Goal: Task Accomplishment & Management: Use online tool/utility

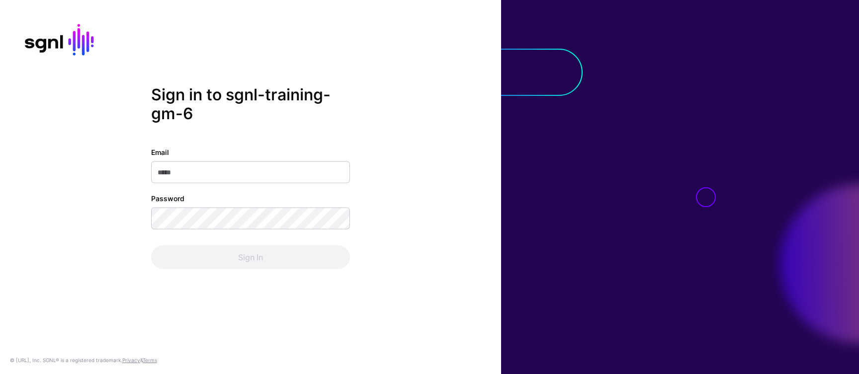
type input "**********"
click at [251, 255] on div "Sign In" at bounding box center [250, 258] width 199 height 24
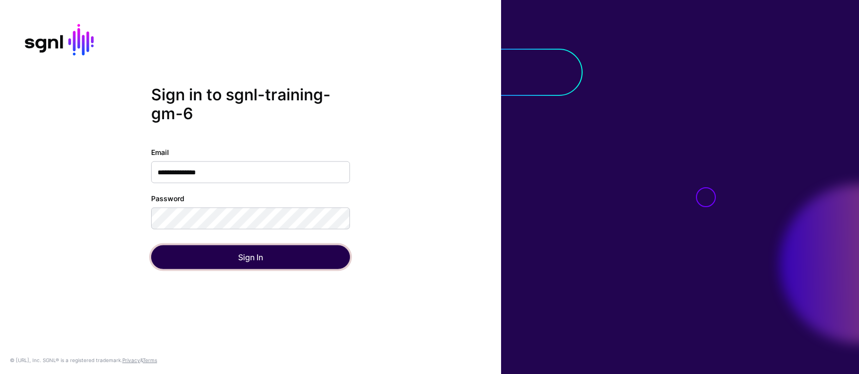
click at [249, 259] on button "Sign In" at bounding box center [250, 258] width 199 height 24
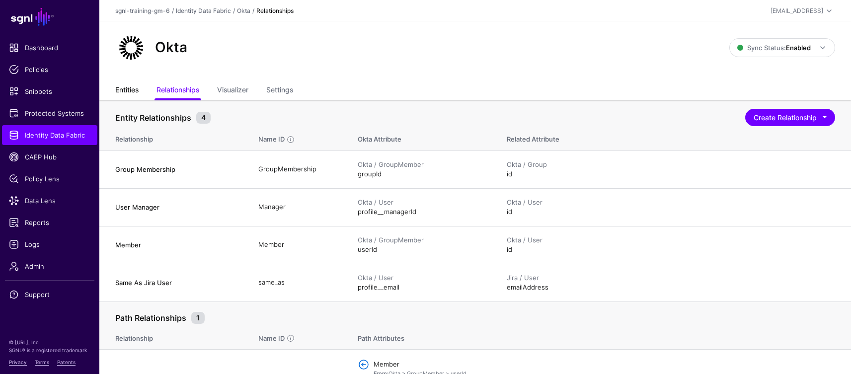
click at [121, 86] on link "Entities" at bounding box center [126, 91] width 23 height 19
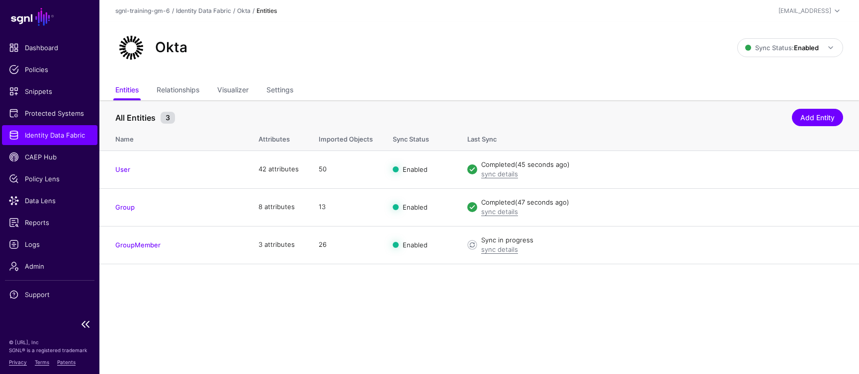
click at [34, 135] on span "Identity Data Fabric" at bounding box center [50, 135] width 82 height 10
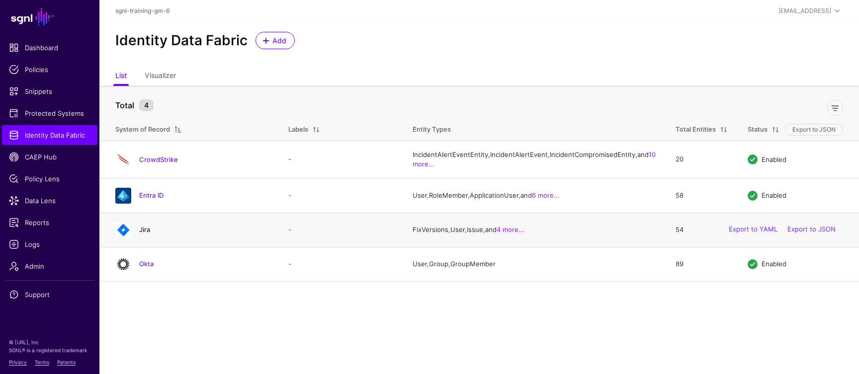
click at [150, 234] on link "Jira" at bounding box center [144, 230] width 11 height 8
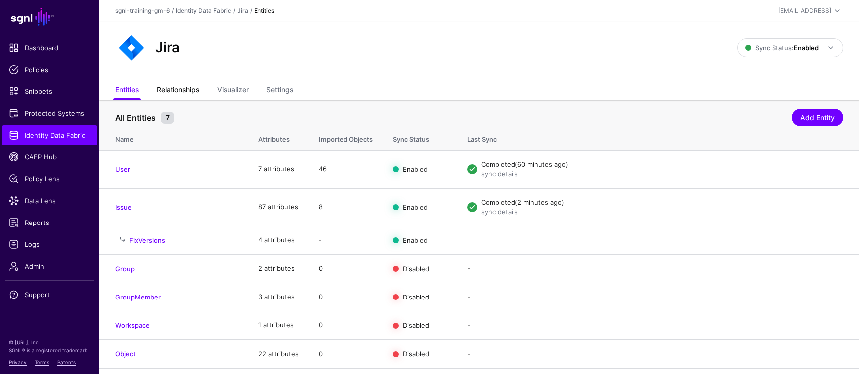
click at [181, 90] on link "Relationships" at bounding box center [178, 91] width 43 height 19
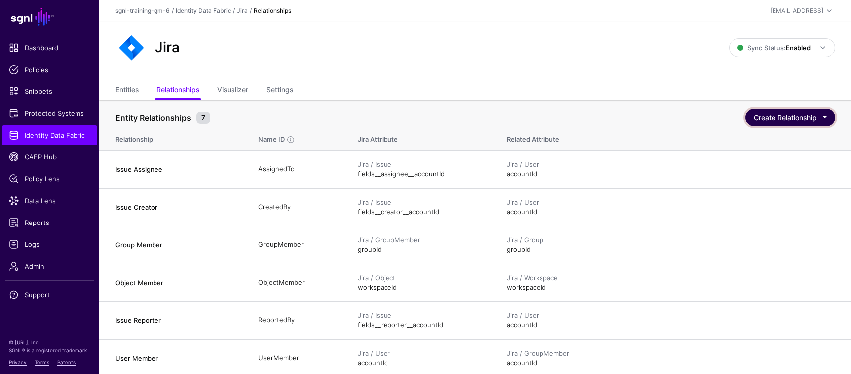
click at [781, 117] on button "Create Relationship" at bounding box center [791, 117] width 90 height 17
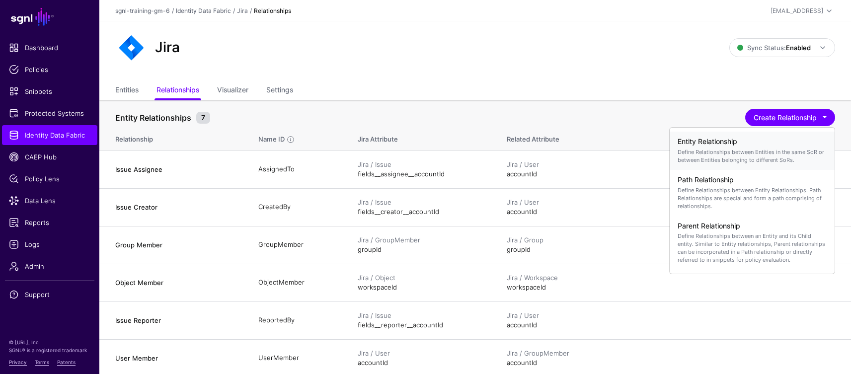
click at [712, 151] on p "Define Relationships between Entities in the same SoR or between Entities belon…" at bounding box center [752, 156] width 149 height 16
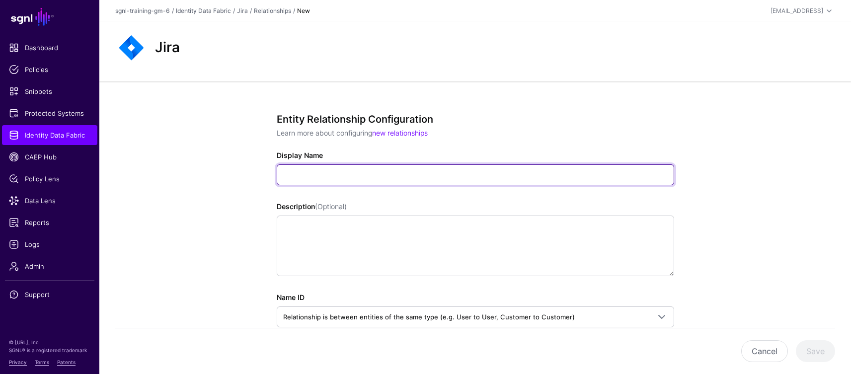
click at [305, 173] on input "Display Name" at bounding box center [476, 175] width 398 height 21
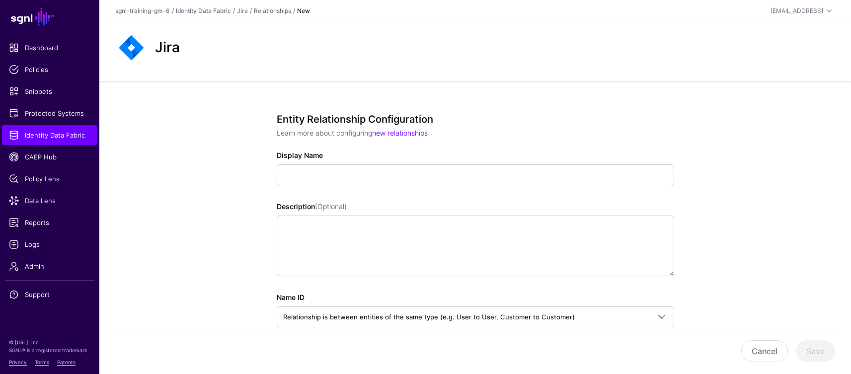
click at [207, 180] on div "Entity Relationship Configuration Learn more about configuring new relationship…" at bounding box center [475, 322] width 752 height 481
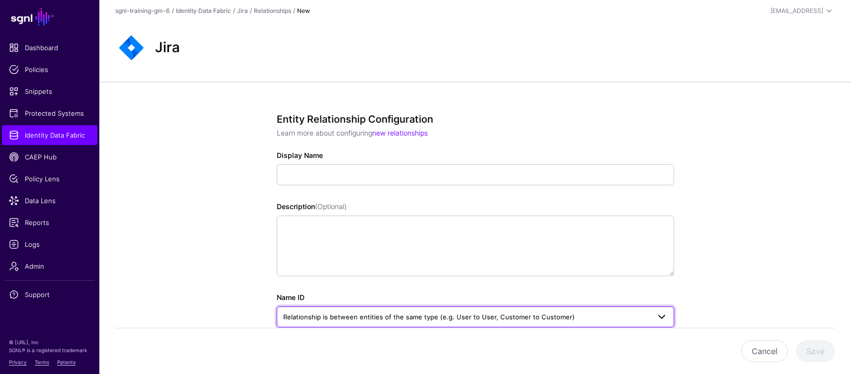
click at [447, 315] on span "Relationship is between entities of the same type (e.g. User to User, Customer …" at bounding box center [429, 317] width 292 height 8
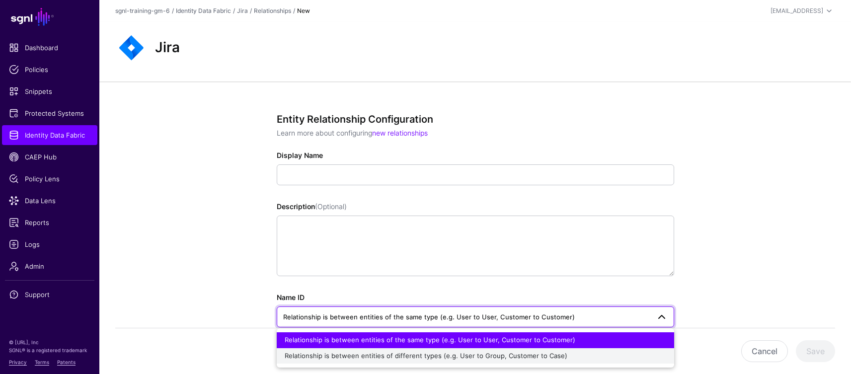
click at [524, 358] on span "Relationship is between entities of different types (e.g. User to Group, Custom…" at bounding box center [426, 356] width 283 height 8
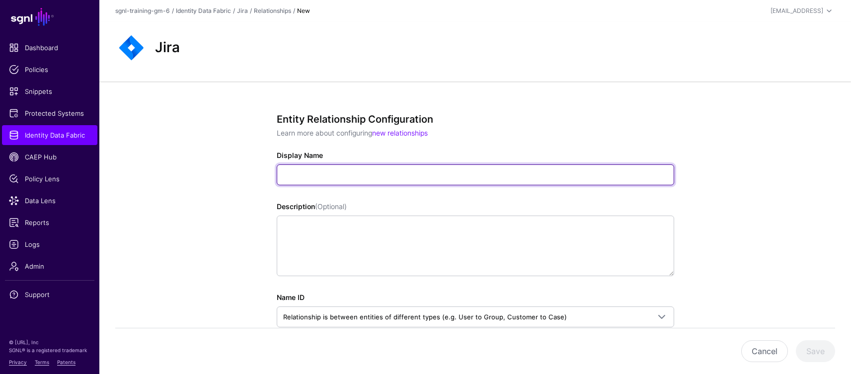
click at [325, 171] on input "Display Name" at bounding box center [476, 175] width 398 height 21
paste input "**********"
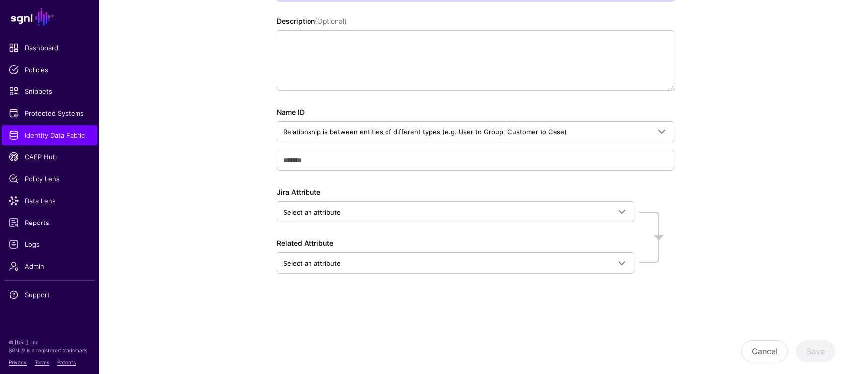
scroll to position [188, 0]
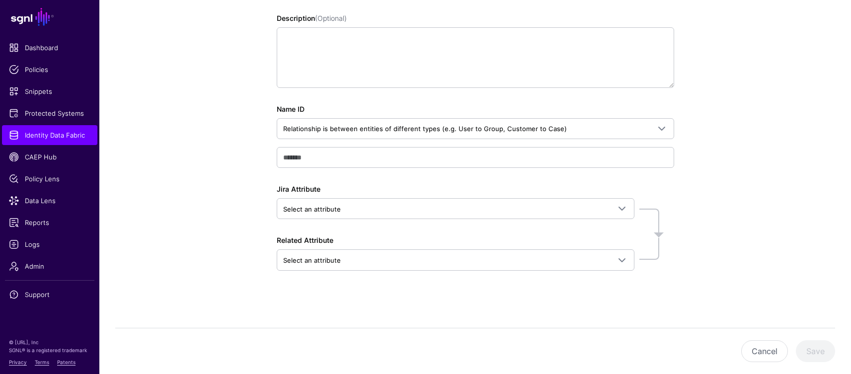
type input "**********"
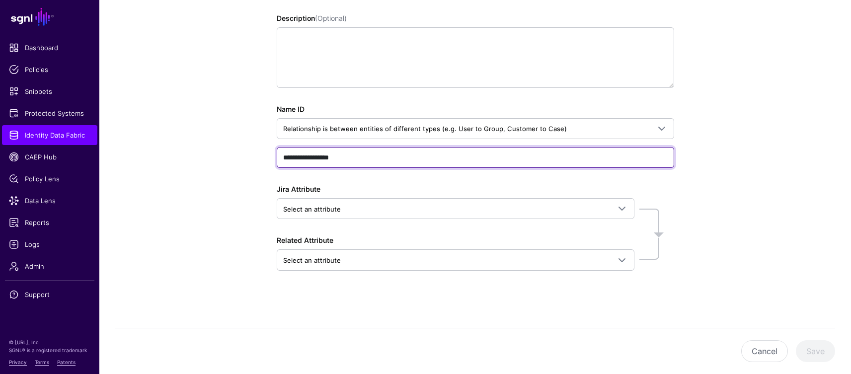
click at [289, 154] on input "**********" at bounding box center [476, 157] width 398 height 21
click at [308, 161] on input "**********" at bounding box center [476, 157] width 398 height 21
paste input "text"
type input "**********"
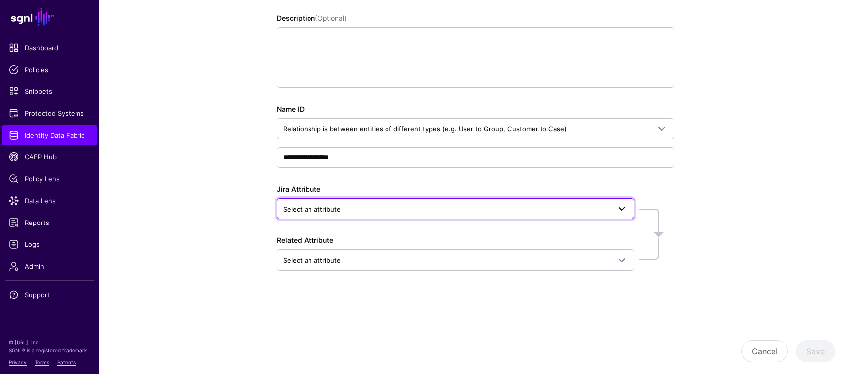
click at [366, 210] on span "Select an attribute" at bounding box center [446, 209] width 327 height 11
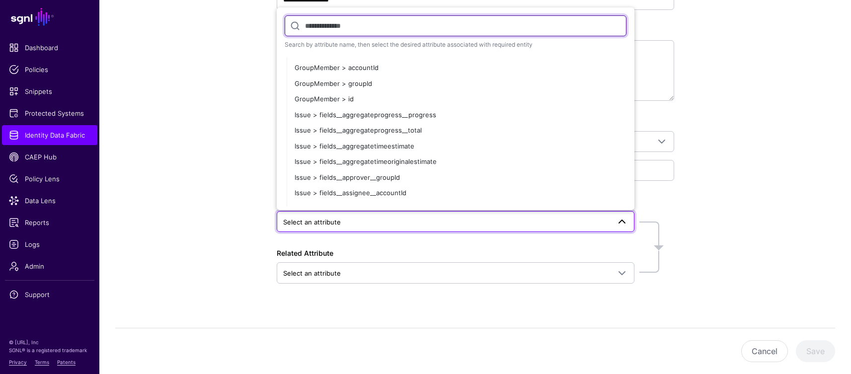
scroll to position [131, 0]
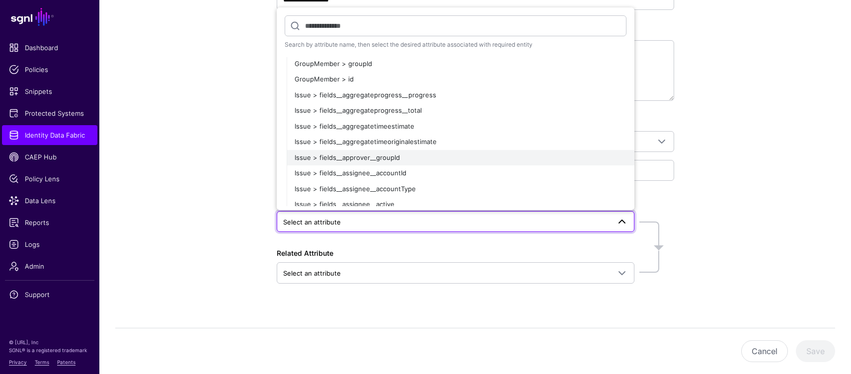
click at [391, 155] on span "Issue > fields__approver__groupId" at bounding box center [347, 158] width 105 height 8
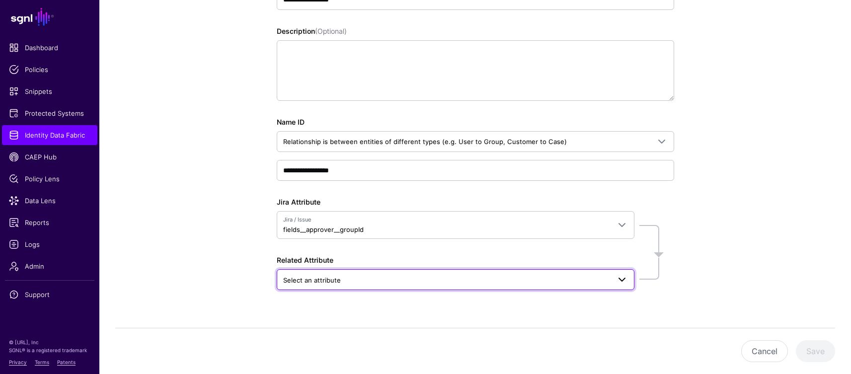
click at [375, 283] on span "Select an attribute" at bounding box center [446, 280] width 327 height 11
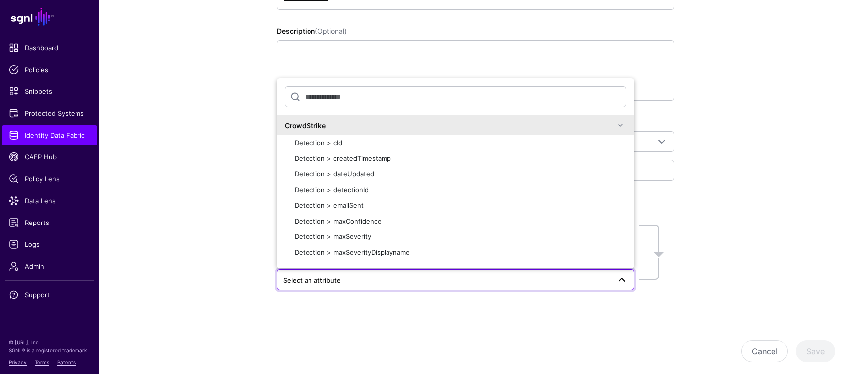
click at [311, 124] on div "CrowdStrike" at bounding box center [450, 125] width 330 height 10
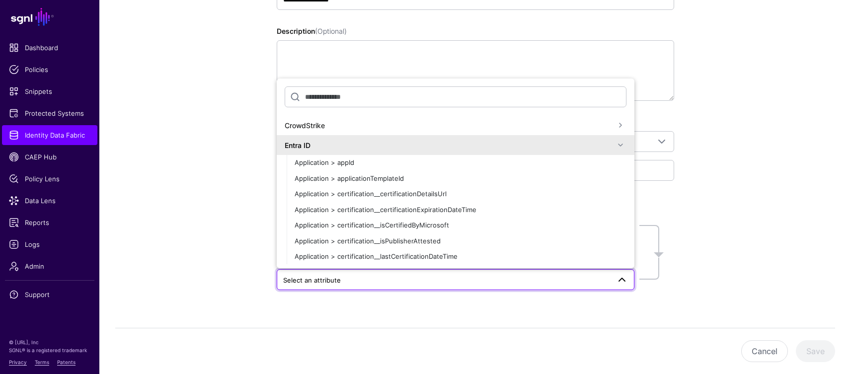
click at [301, 144] on div "Entra ID" at bounding box center [450, 145] width 330 height 10
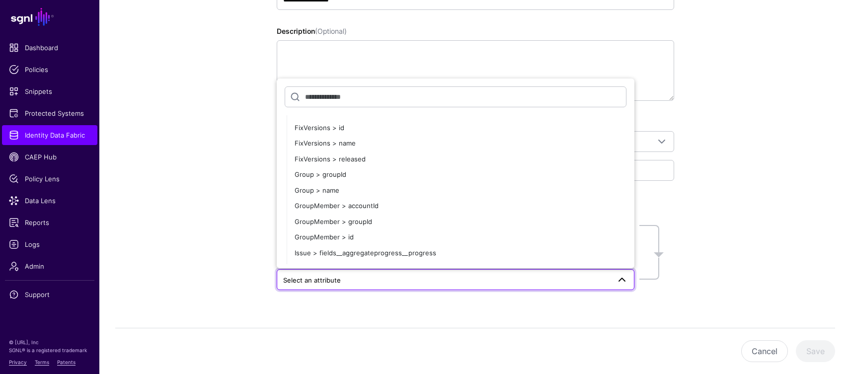
scroll to position [81, 0]
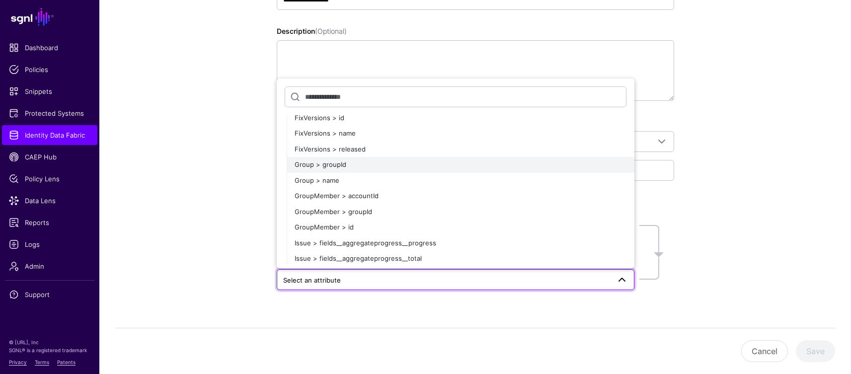
click at [354, 166] on div "Group > groupId" at bounding box center [461, 165] width 332 height 10
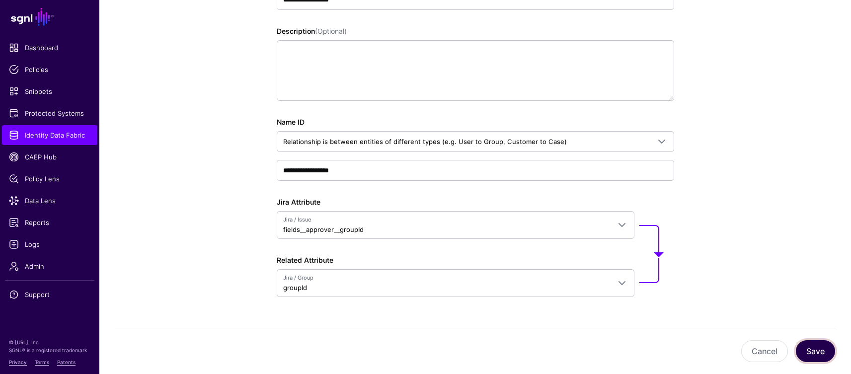
click at [809, 352] on button "Save" at bounding box center [815, 351] width 39 height 22
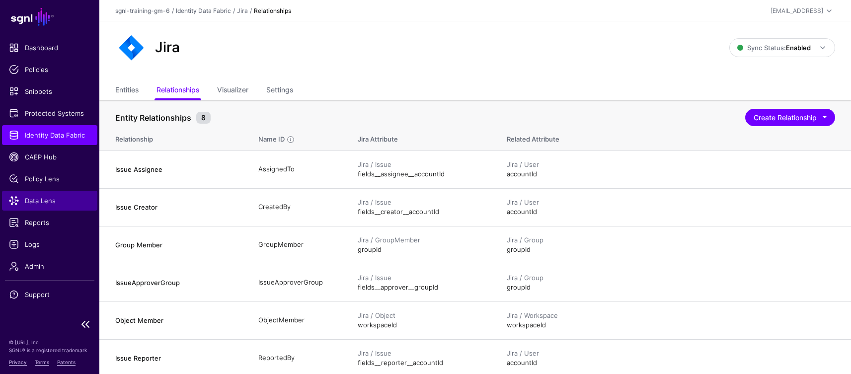
click at [49, 202] on span "Data Lens" at bounding box center [50, 201] width 82 height 10
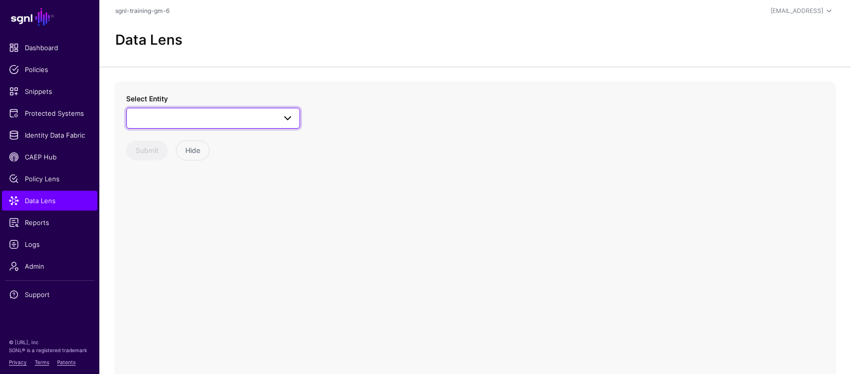
click at [184, 125] on link at bounding box center [213, 118] width 174 height 21
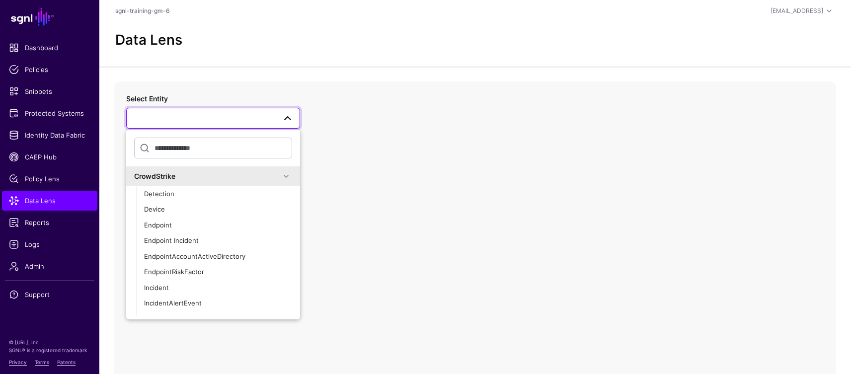
click at [280, 174] on span at bounding box center [286, 176] width 12 height 12
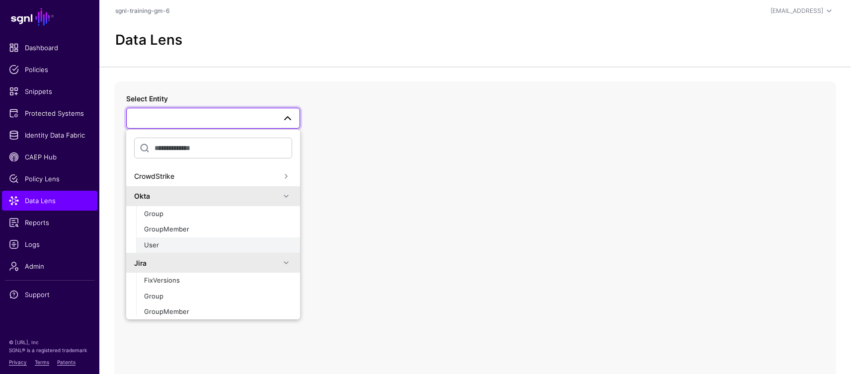
click at [175, 244] on div "User" at bounding box center [218, 246] width 148 height 10
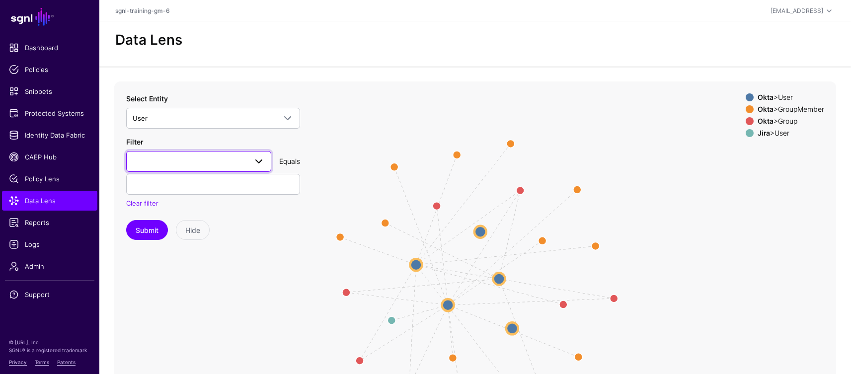
click at [199, 165] on span at bounding box center [199, 162] width 132 height 12
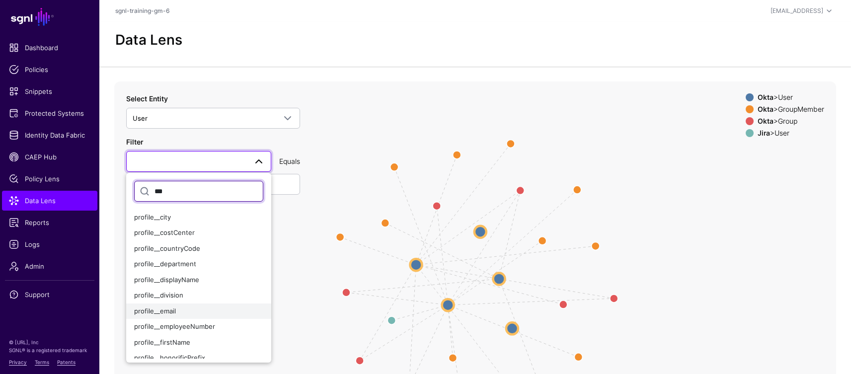
type input "***"
click at [166, 308] on span "profile__email" at bounding box center [155, 311] width 42 height 8
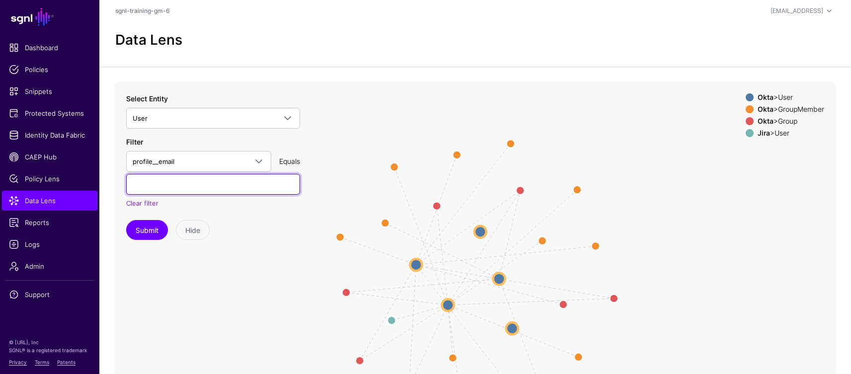
click at [182, 188] on input "text" at bounding box center [213, 184] width 174 height 21
paste input "**********"
type input "**********"
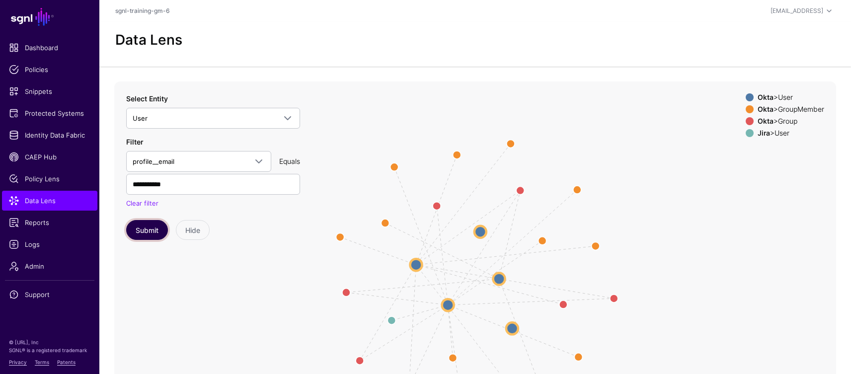
click at [143, 236] on button "Submit" at bounding box center [147, 230] width 42 height 20
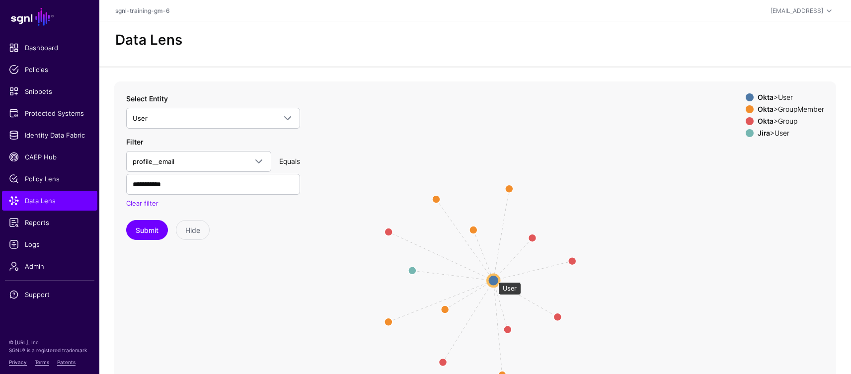
click at [494, 277] on circle at bounding box center [494, 280] width 12 height 12
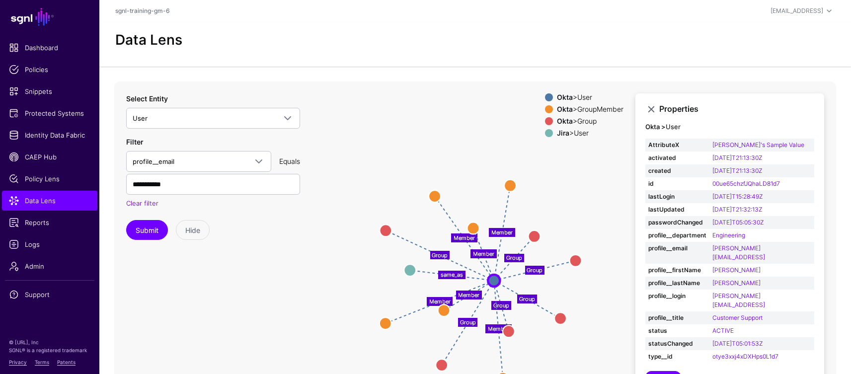
click at [450, 276] on text "same_as" at bounding box center [452, 274] width 22 height 7
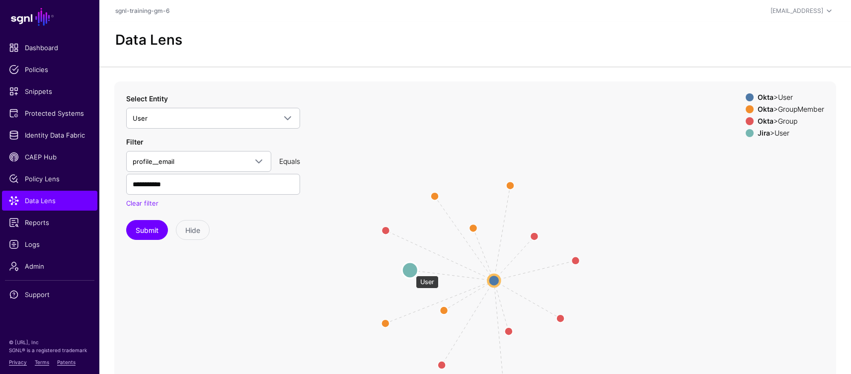
click at [411, 271] on circle at bounding box center [410, 270] width 16 height 16
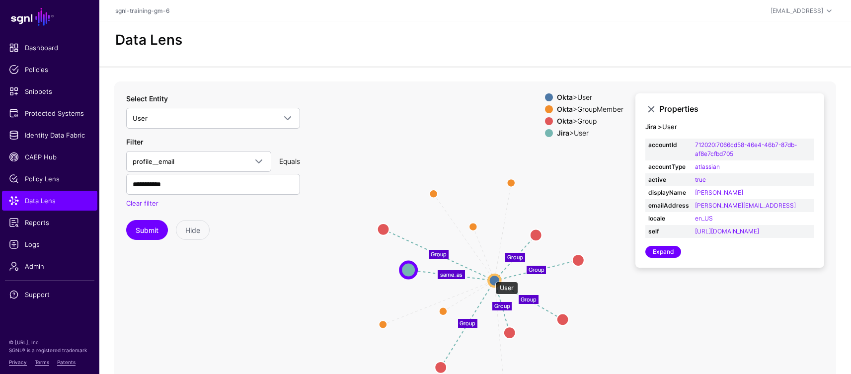
click at [491, 277] on circle at bounding box center [495, 281] width 12 height 12
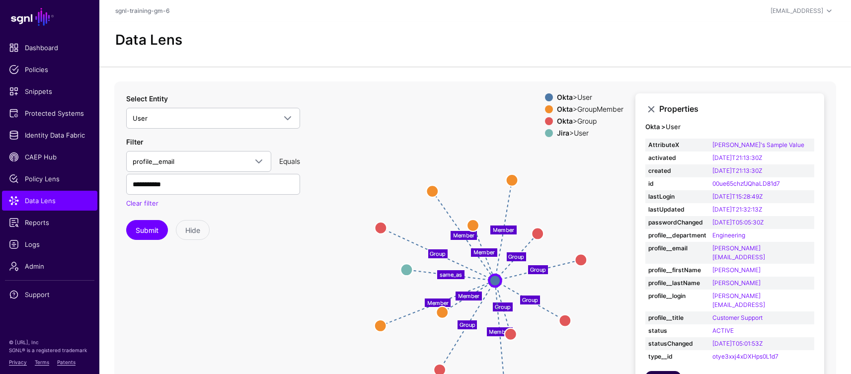
click at [665, 371] on link "Expand" at bounding box center [664, 377] width 36 height 12
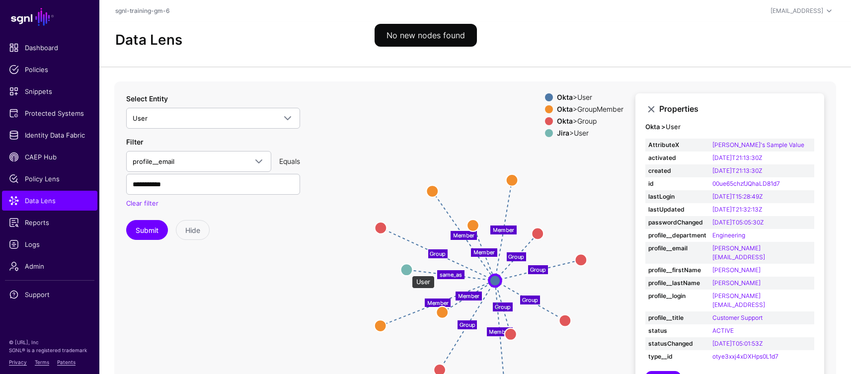
click at [407, 271] on circle at bounding box center [407, 270] width 12 height 12
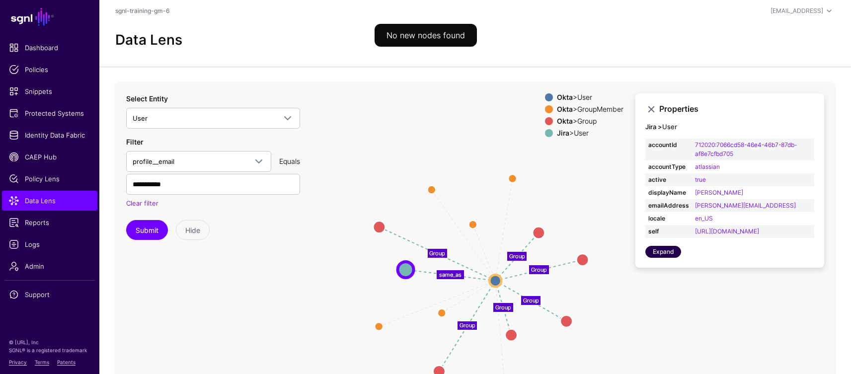
click at [663, 258] on link "Expand" at bounding box center [664, 252] width 36 height 12
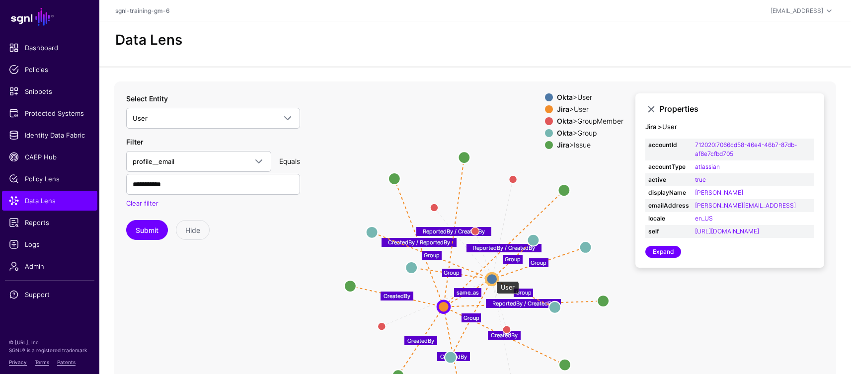
click at [492, 276] on circle at bounding box center [492, 279] width 12 height 12
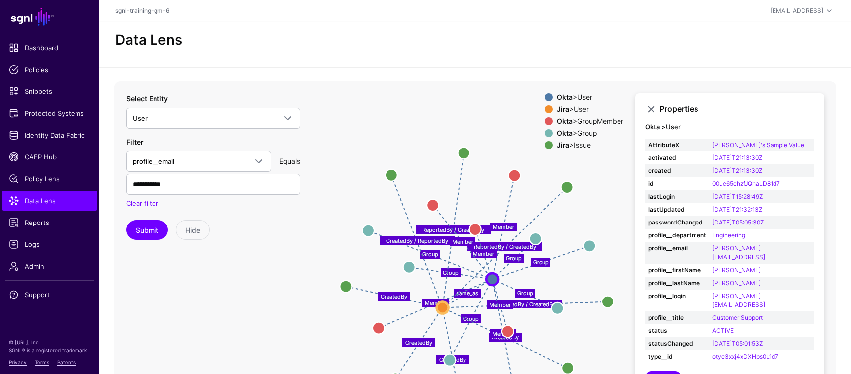
click at [470, 295] on text "same_as" at bounding box center [467, 292] width 22 height 7
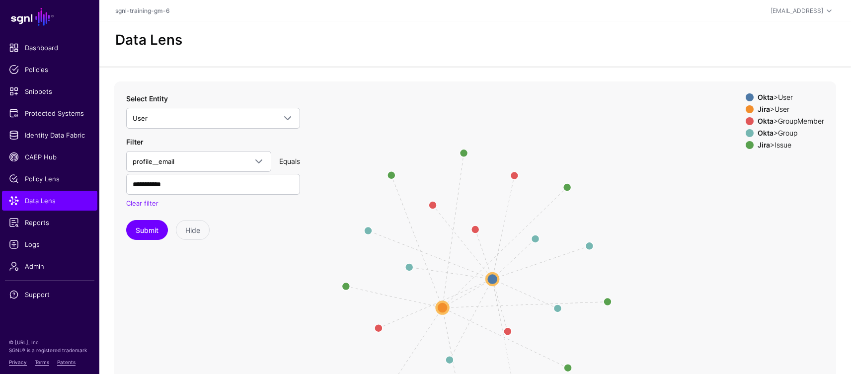
click at [485, 280] on icon "Group same_as Group Group Group Group Group CreatedBy ReportedBy / CreatedBy Cr…" at bounding box center [475, 281] width 722 height 398
click at [490, 280] on circle at bounding box center [493, 279] width 12 height 12
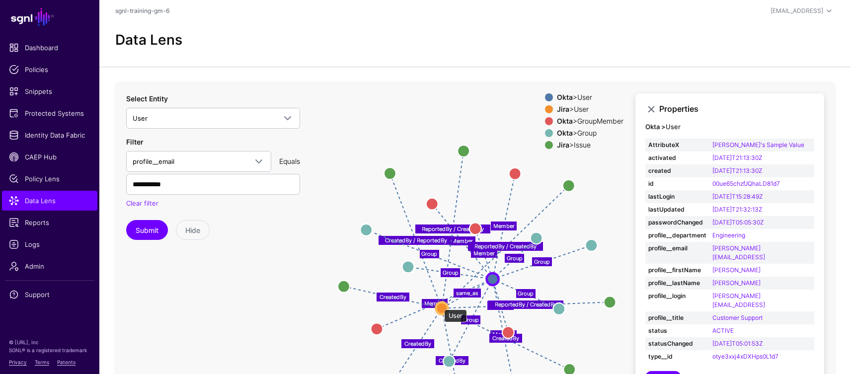
click at [439, 305] on circle at bounding box center [442, 308] width 12 height 12
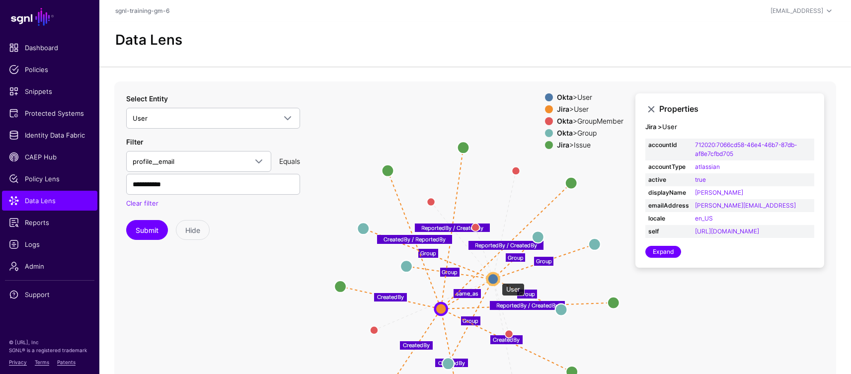
click at [497, 278] on circle at bounding box center [493, 279] width 12 height 12
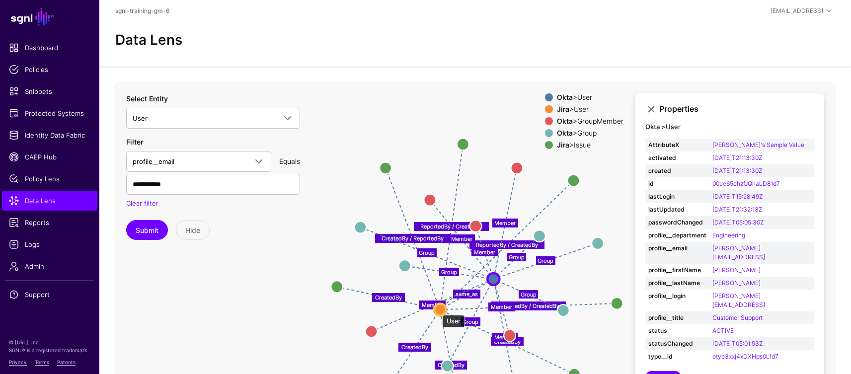
click at [437, 310] on circle at bounding box center [440, 310] width 12 height 12
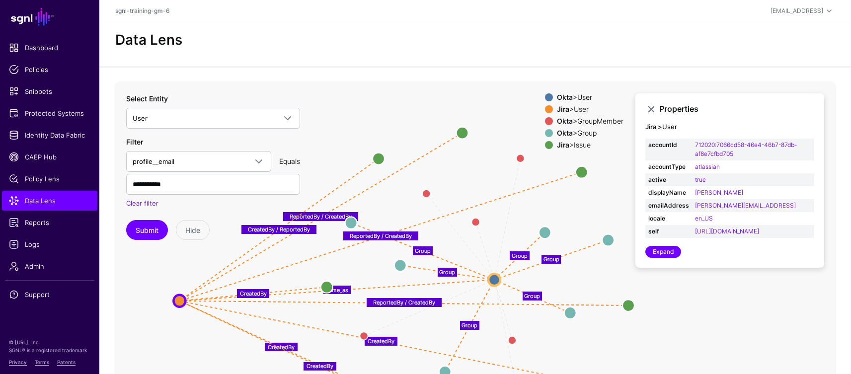
drag, startPoint x: 436, startPoint y: 310, endPoint x: 176, endPoint y: 300, distance: 260.1
click at [176, 300] on circle at bounding box center [179, 301] width 12 height 12
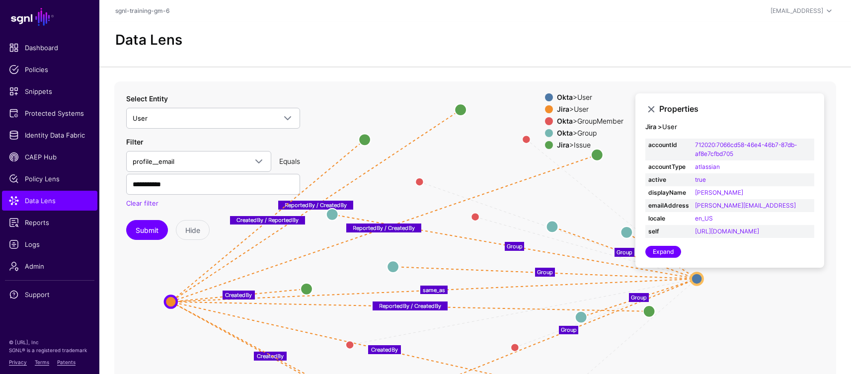
drag, startPoint x: 491, startPoint y: 280, endPoint x: 693, endPoint y: 279, distance: 202.3
click at [693, 279] on app-datalens-visualizer "Member Member Member Member Member Member Group same_as Group Group Group Group…" at bounding box center [475, 281] width 722 height 398
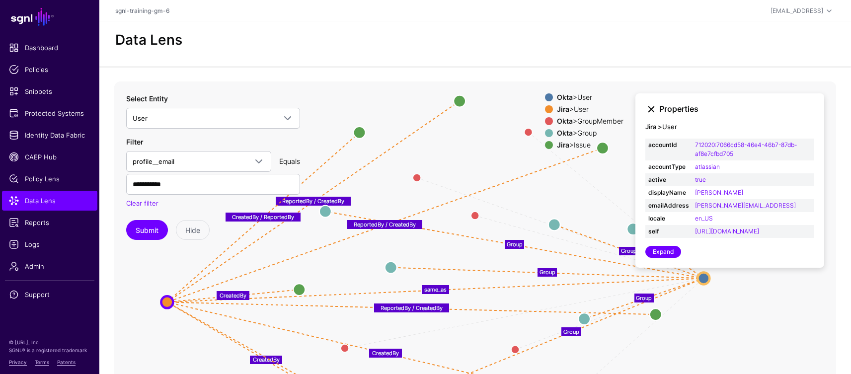
click at [651, 109] on link at bounding box center [652, 109] width 12 height 12
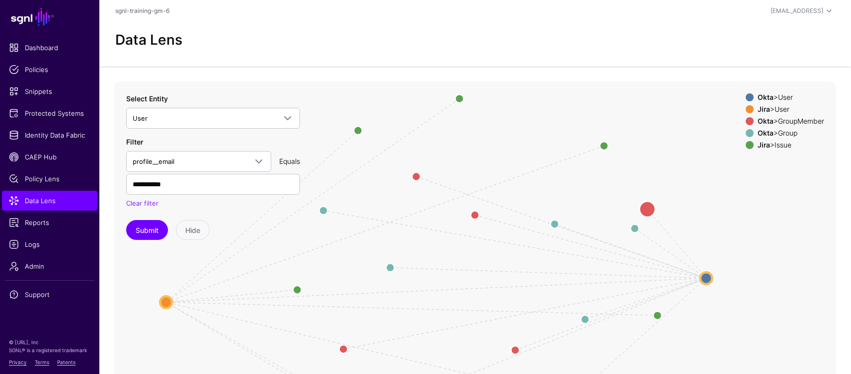
drag, startPoint x: 528, startPoint y: 130, endPoint x: 651, endPoint y: 209, distance: 146.0
click at [651, 209] on circle at bounding box center [648, 209] width 16 height 16
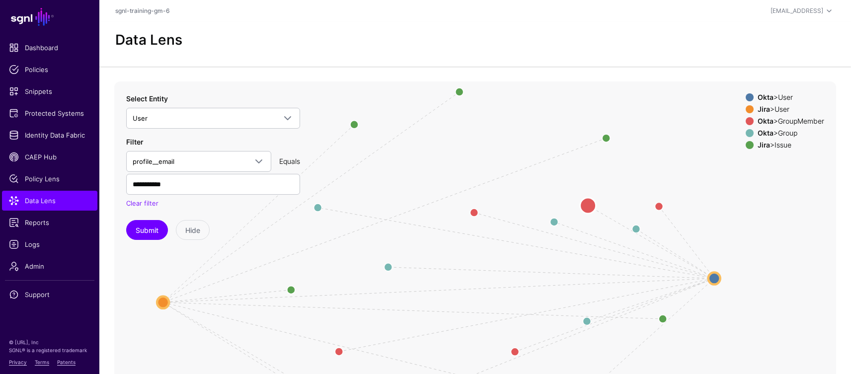
drag, startPoint x: 415, startPoint y: 176, endPoint x: 588, endPoint y: 208, distance: 175.9
click at [588, 208] on circle at bounding box center [589, 206] width 16 height 16
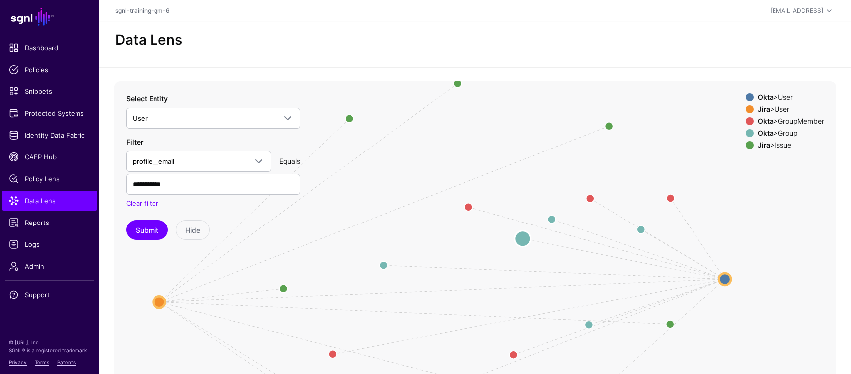
drag, startPoint x: 319, startPoint y: 205, endPoint x: 522, endPoint y: 238, distance: 205.9
click at [522, 238] on circle at bounding box center [523, 239] width 16 height 16
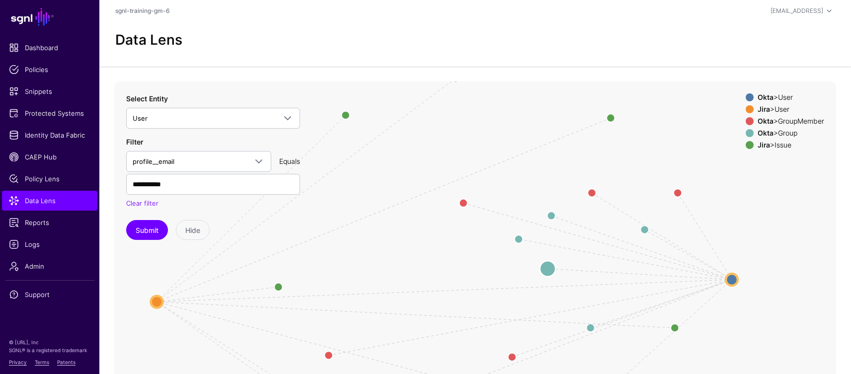
drag, startPoint x: 381, startPoint y: 262, endPoint x: 549, endPoint y: 266, distance: 168.0
click at [549, 266] on circle at bounding box center [548, 269] width 16 height 16
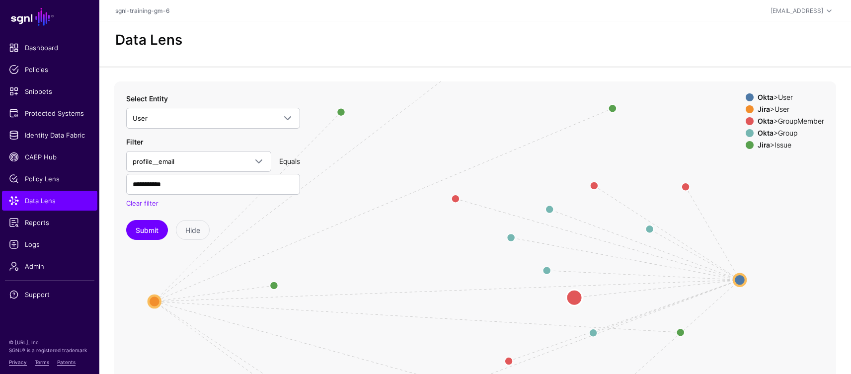
drag, startPoint x: 328, startPoint y: 355, endPoint x: 577, endPoint y: 297, distance: 255.2
click at [577, 297] on circle at bounding box center [575, 298] width 16 height 16
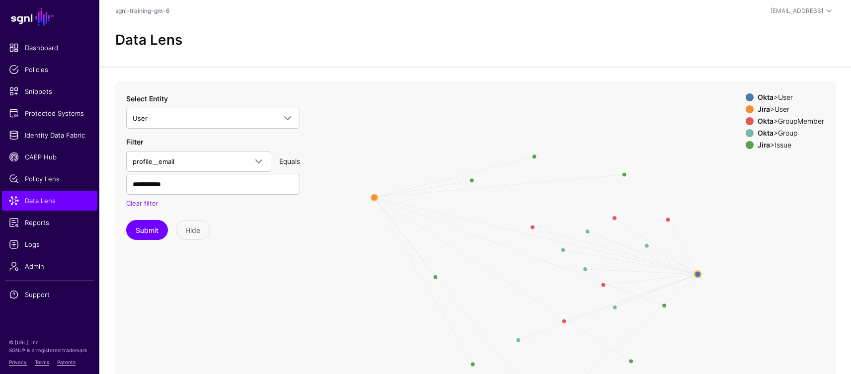
drag, startPoint x: 371, startPoint y: 285, endPoint x: 375, endPoint y: 197, distance: 88.1
click at [375, 197] on circle at bounding box center [374, 197] width 6 height 6
drag, startPoint x: 633, startPoint y: 363, endPoint x: 490, endPoint y: 282, distance: 165.2
click at [490, 282] on circle at bounding box center [488, 281] width 9 height 9
drag, startPoint x: 626, startPoint y: 167, endPoint x: 522, endPoint y: 179, distance: 104.6
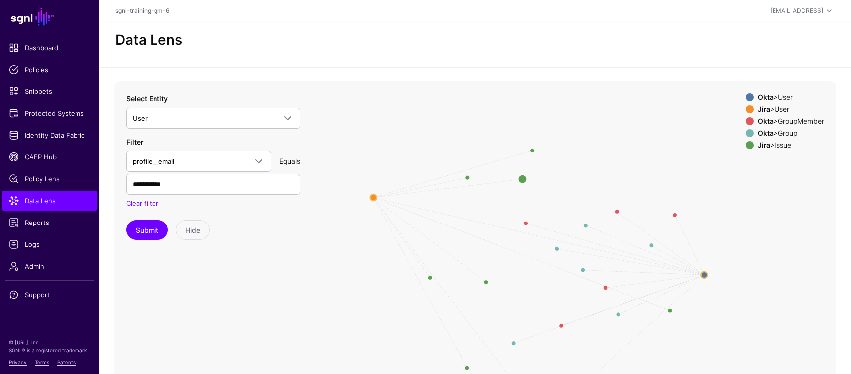
click at [522, 179] on circle at bounding box center [522, 179] width 9 height 9
drag, startPoint x: 672, startPoint y: 312, endPoint x: 492, endPoint y: 252, distance: 190.0
click at [492, 252] on circle at bounding box center [491, 253] width 9 height 9
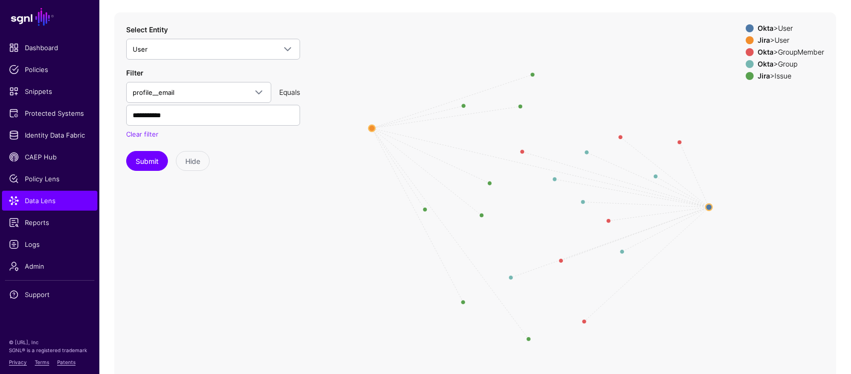
scroll to position [70, 0]
drag, startPoint x: 525, startPoint y: 338, endPoint x: 474, endPoint y: 248, distance: 104.2
click at [474, 248] on circle at bounding box center [475, 249] width 9 height 9
drag, startPoint x: 461, startPoint y: 304, endPoint x: 452, endPoint y: 267, distance: 37.7
click at [452, 267] on circle at bounding box center [452, 265] width 9 height 9
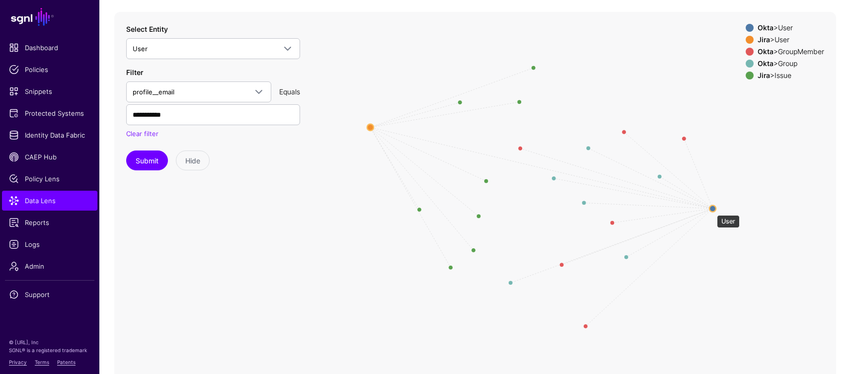
click at [712, 210] on circle at bounding box center [713, 208] width 6 height 6
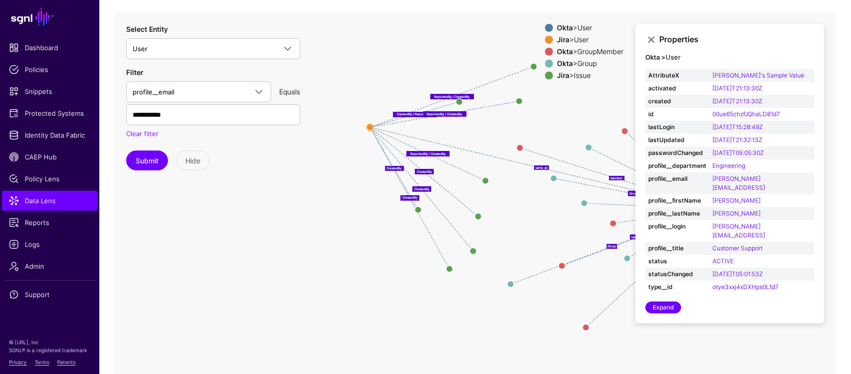
click at [578, 53] on div "Okta > GroupMember" at bounding box center [590, 52] width 71 height 8
click at [580, 52] on div "Okta > GroupMember" at bounding box center [590, 52] width 71 height 8
click at [652, 39] on link at bounding box center [652, 40] width 12 height 12
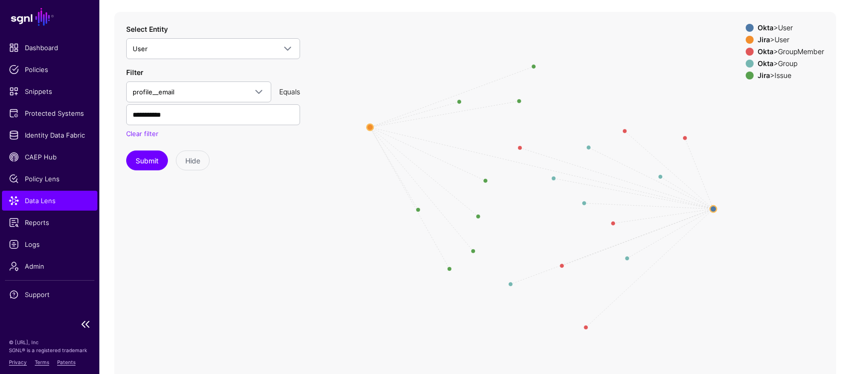
click at [42, 198] on span "Data Lens" at bounding box center [50, 201] width 82 height 10
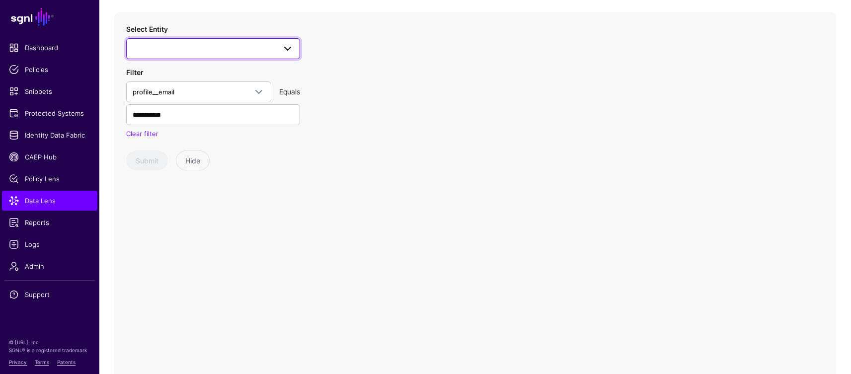
click at [159, 43] on span at bounding box center [213, 49] width 161 height 12
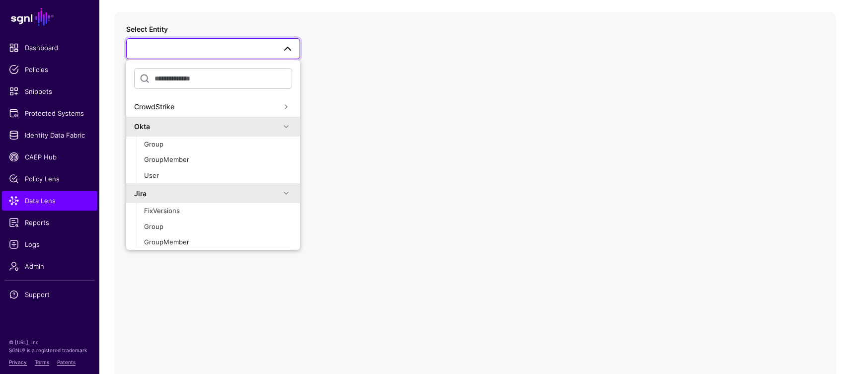
click at [280, 130] on span at bounding box center [286, 127] width 12 height 12
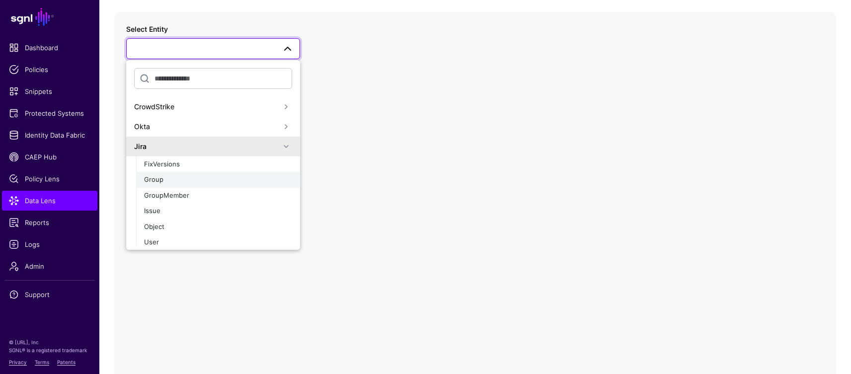
click at [190, 182] on div "Group" at bounding box center [218, 180] width 148 height 10
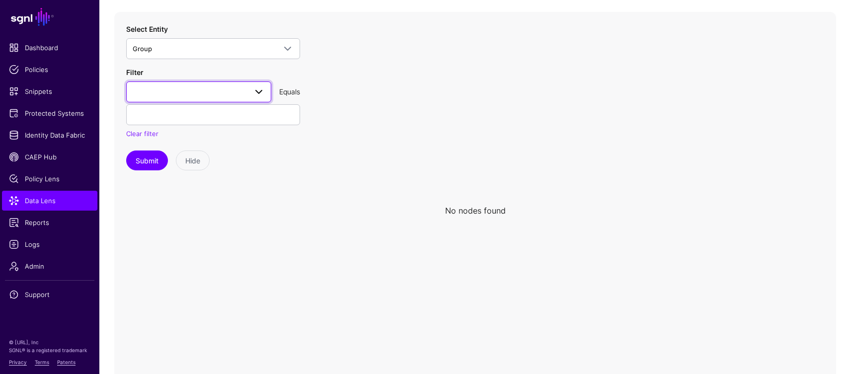
click at [171, 92] on span at bounding box center [199, 92] width 132 height 12
click at [157, 154] on button "groupId" at bounding box center [198, 148] width 145 height 16
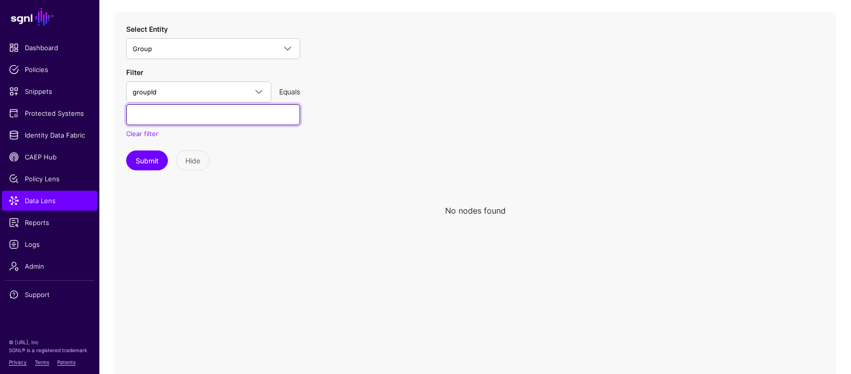
click at [251, 114] on input "text" at bounding box center [213, 114] width 174 height 21
paste input "**********"
type input "**********"
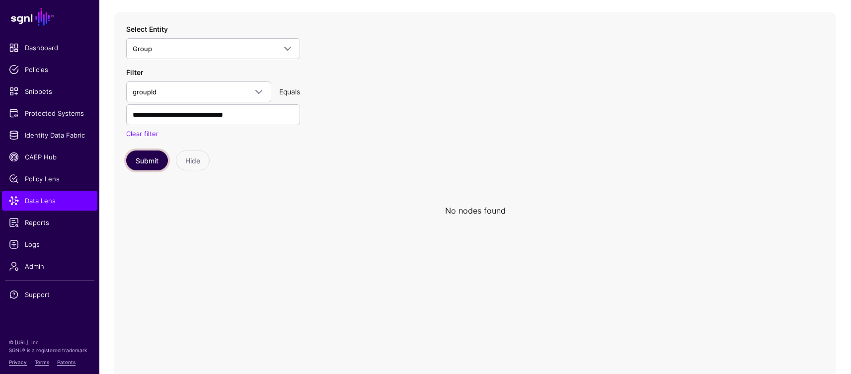
click at [134, 160] on button "Submit" at bounding box center [147, 161] width 42 height 20
click at [144, 160] on button "Submit" at bounding box center [147, 161] width 42 height 20
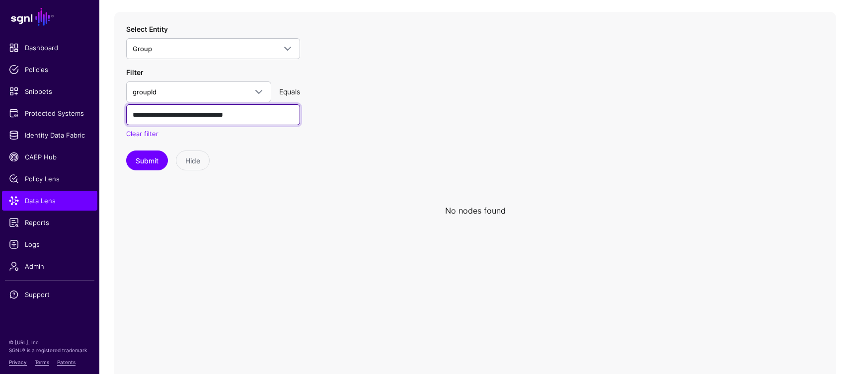
click at [282, 116] on input "**********" at bounding box center [213, 114] width 174 height 21
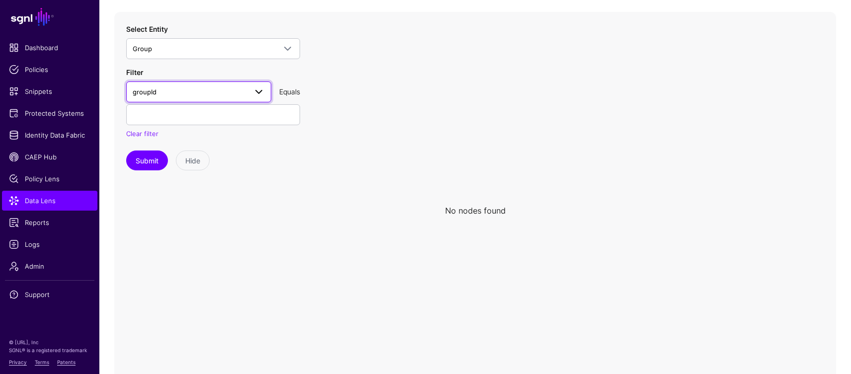
click at [149, 96] on span "groupId" at bounding box center [190, 91] width 114 height 11
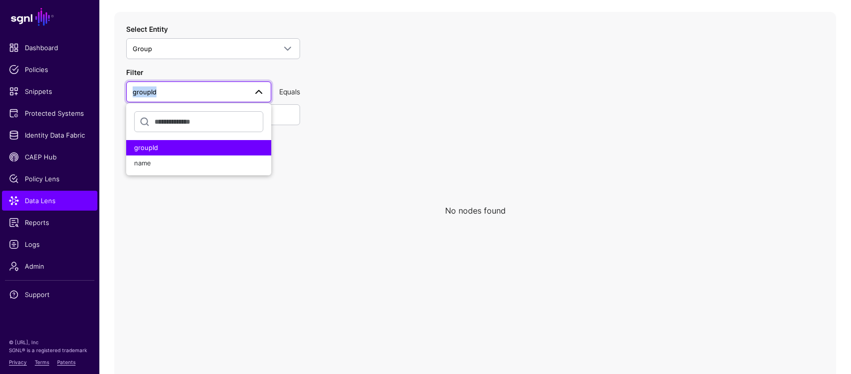
click at [149, 96] on span "groupId" at bounding box center [190, 91] width 114 height 11
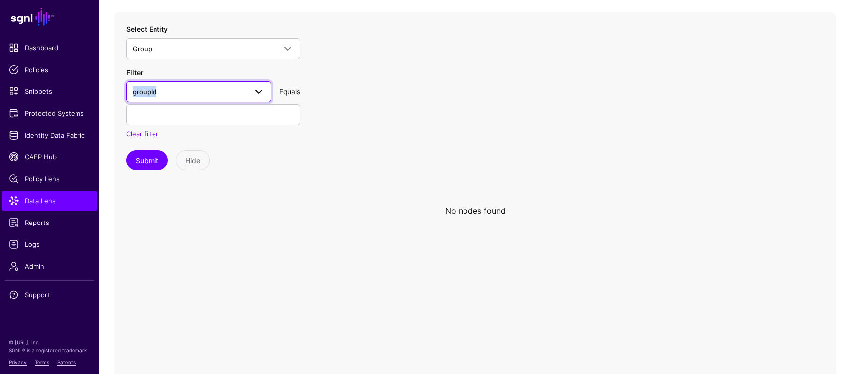
click at [149, 96] on span "groupId" at bounding box center [190, 91] width 114 height 11
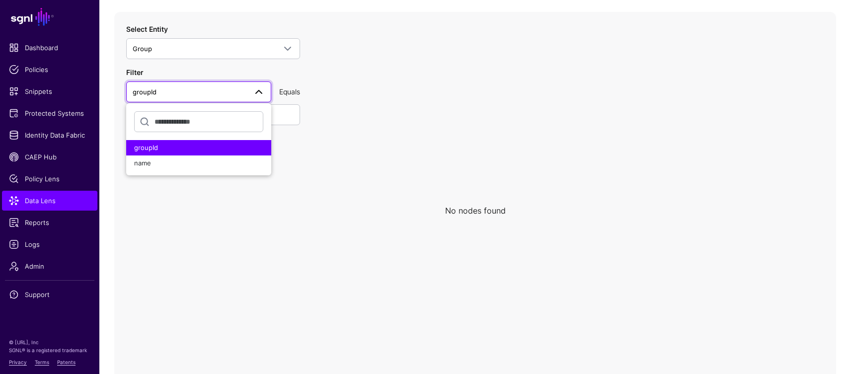
click at [337, 195] on icon at bounding box center [475, 211] width 722 height 398
click at [191, 217] on icon at bounding box center [475, 211] width 722 height 398
click at [418, 154] on icon at bounding box center [475, 211] width 722 height 398
click at [219, 144] on div "groupId" at bounding box center [198, 148] width 129 height 10
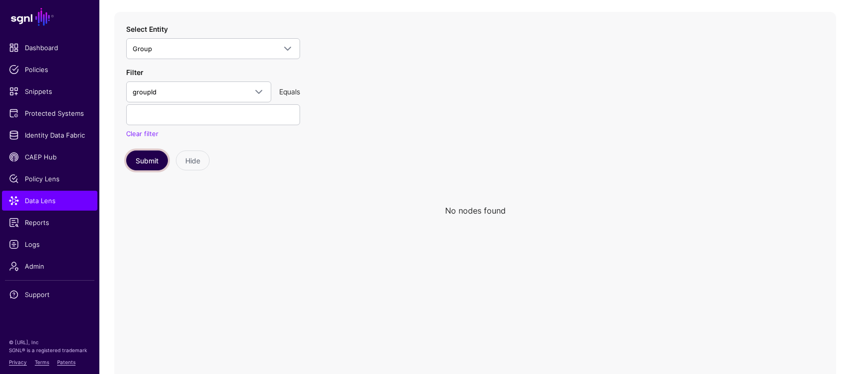
click at [136, 161] on button "Submit" at bounding box center [147, 161] width 42 height 20
click at [147, 132] on link "Clear filter" at bounding box center [142, 134] width 32 height 8
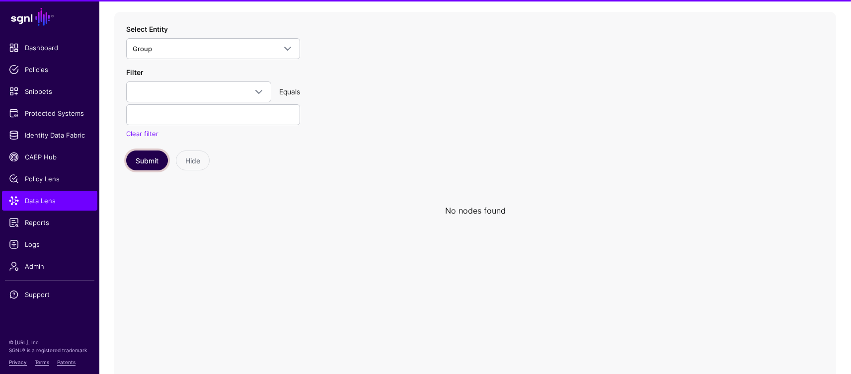
click at [147, 154] on button "Submit" at bounding box center [147, 161] width 42 height 20
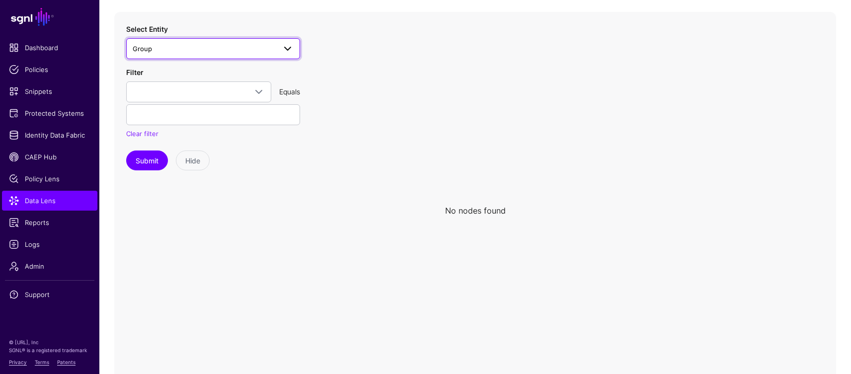
click at [156, 49] on span "Group" at bounding box center [204, 48] width 143 height 11
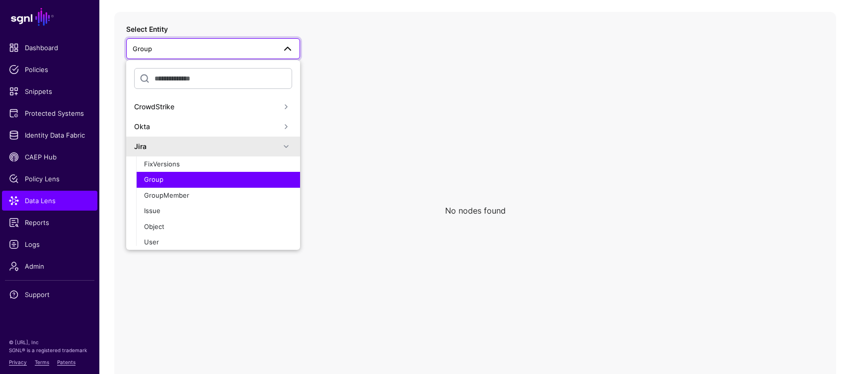
click at [153, 177] on span "Group" at bounding box center [153, 179] width 19 height 8
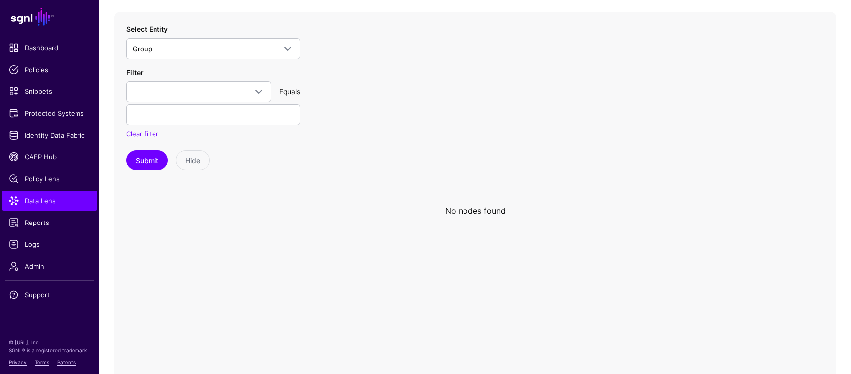
click at [143, 150] on div "Select Entity Group CrowdStrike Okta Jira FixVersions Group GroupMember Issue O…" at bounding box center [213, 97] width 174 height 147
click at [140, 162] on button "Submit" at bounding box center [147, 161] width 42 height 20
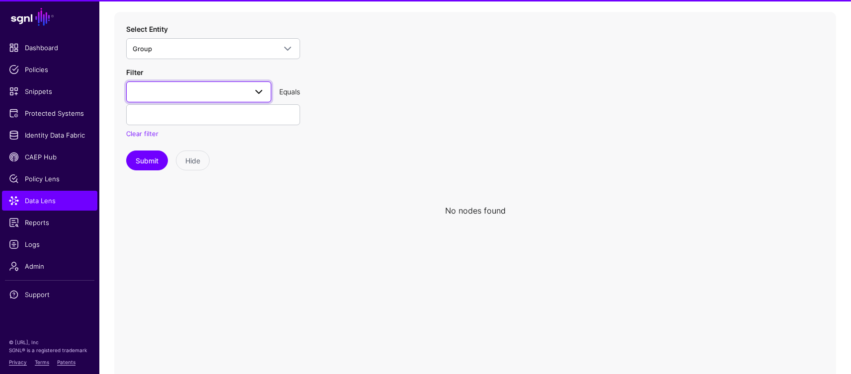
click at [154, 89] on span at bounding box center [199, 92] width 132 height 12
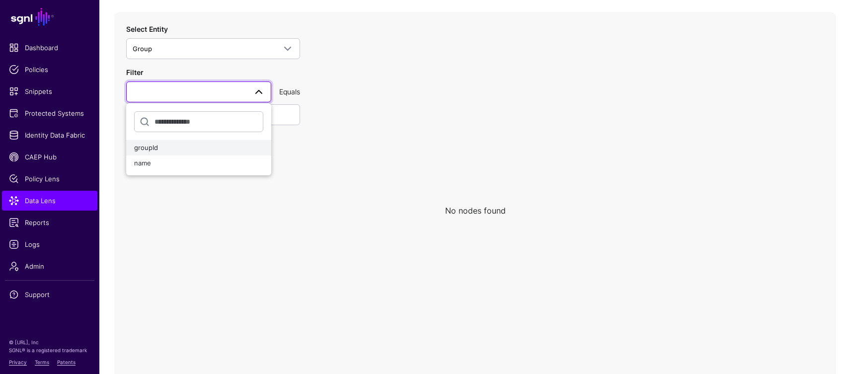
click at [146, 149] on span "groupId" at bounding box center [146, 148] width 24 height 8
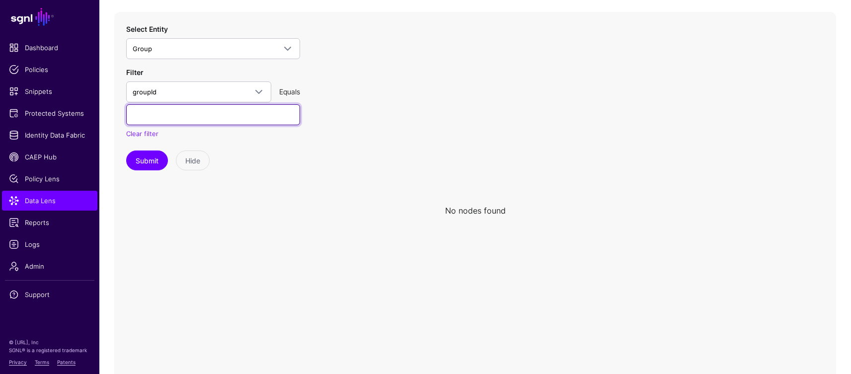
click at [223, 110] on input "text" at bounding box center [213, 114] width 174 height 21
paste input "**********"
type input "**********"
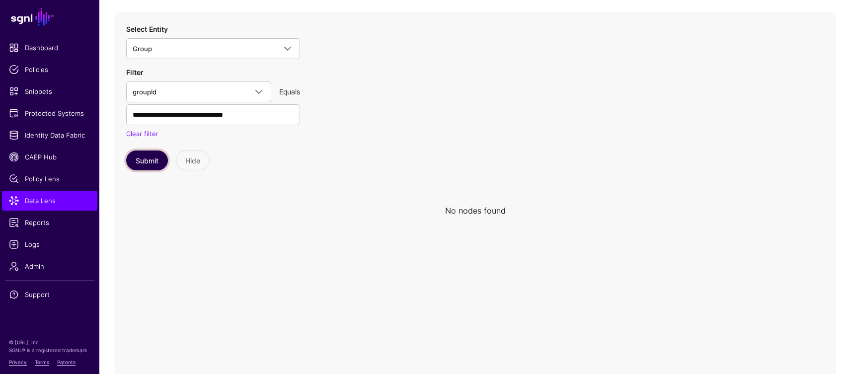
click at [135, 161] on button "Submit" at bounding box center [147, 161] width 42 height 20
click at [32, 141] on link "Identity Data Fabric" at bounding box center [49, 135] width 95 height 20
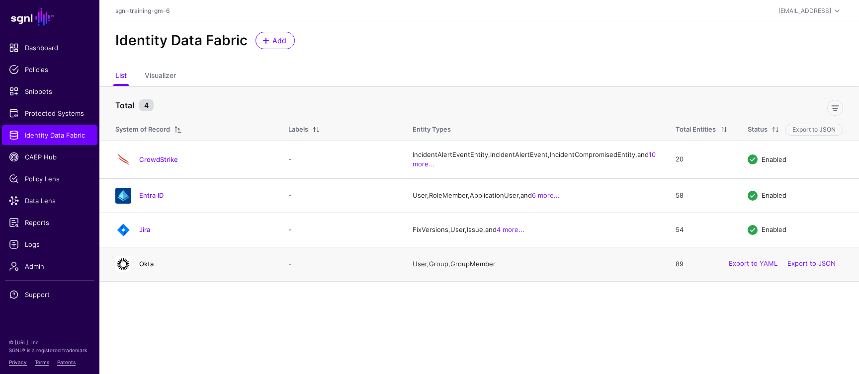
click at [149, 268] on link "Okta" at bounding box center [146, 264] width 14 height 8
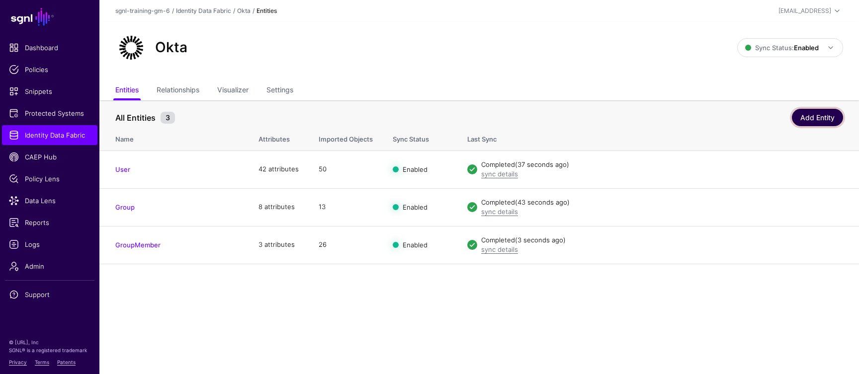
click at [827, 115] on link "Add Entity" at bounding box center [817, 117] width 51 height 17
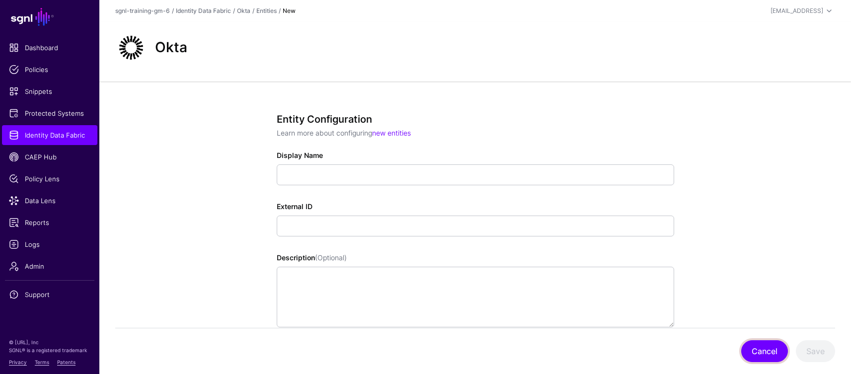
click at [764, 349] on button "Cancel" at bounding box center [765, 351] width 47 height 22
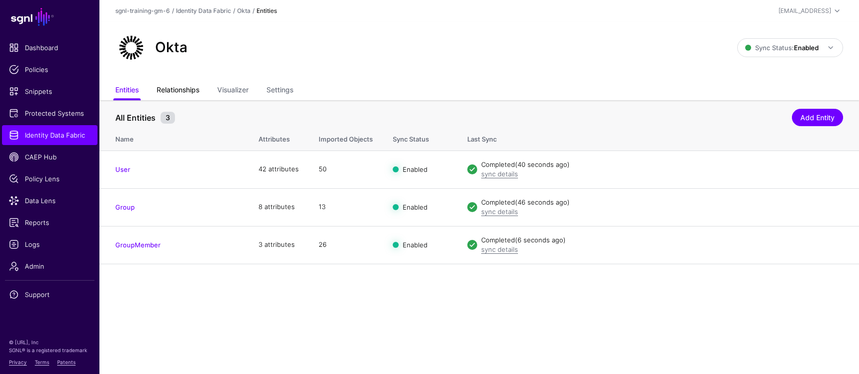
click at [168, 85] on link "Relationships" at bounding box center [178, 91] width 43 height 19
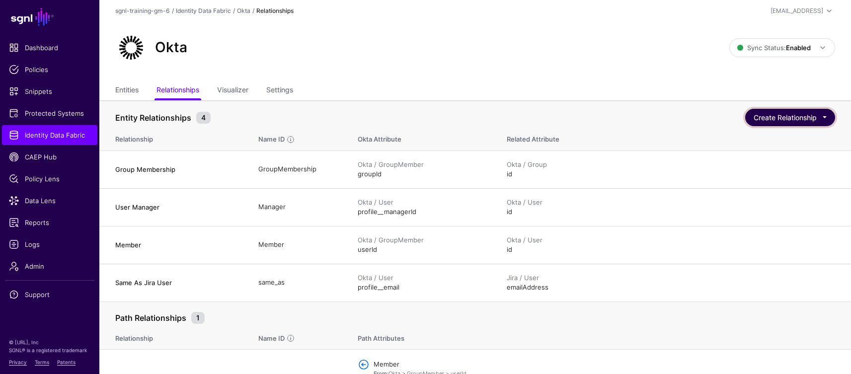
click at [799, 119] on button "Create Relationship" at bounding box center [791, 117] width 90 height 17
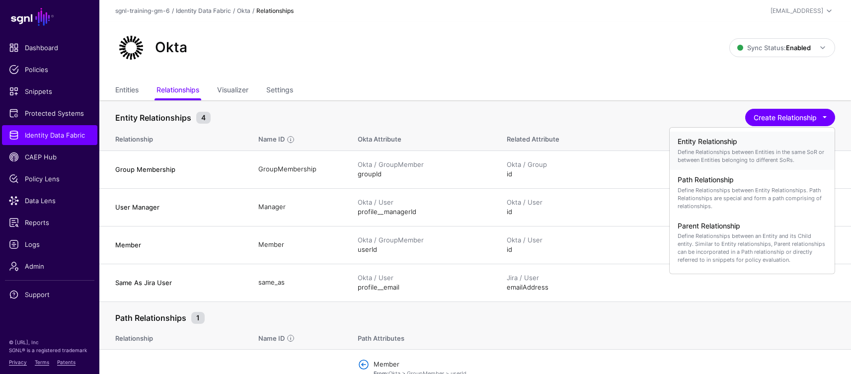
click at [743, 159] on p "Define Relationships between Entities in the same SoR or between Entities belon…" at bounding box center [752, 156] width 149 height 16
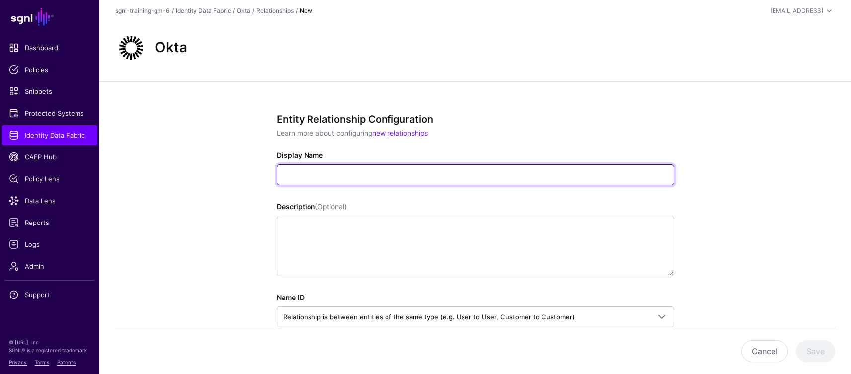
click at [421, 176] on input "Display Name" at bounding box center [476, 175] width 398 height 21
paste input "**********"
drag, startPoint x: 284, startPoint y: 174, endPoint x: 270, endPoint y: 174, distance: 13.4
click at [270, 174] on div "**********" at bounding box center [475, 322] width 461 height 481
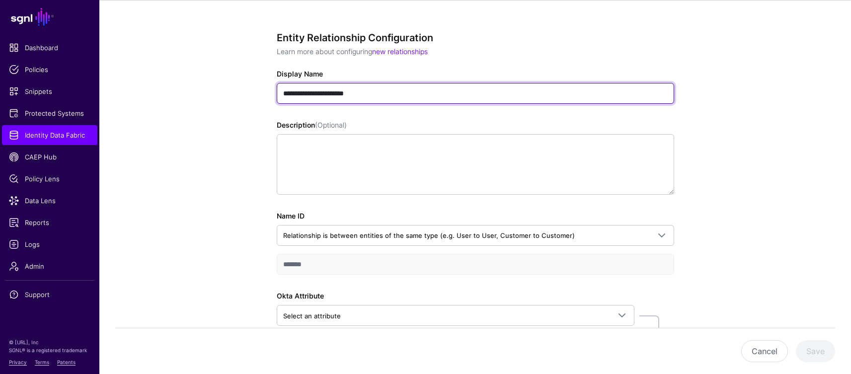
scroll to position [84, 0]
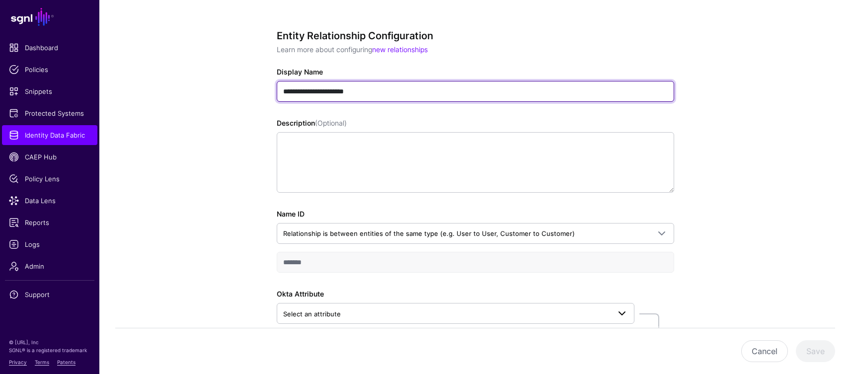
type input "**********"
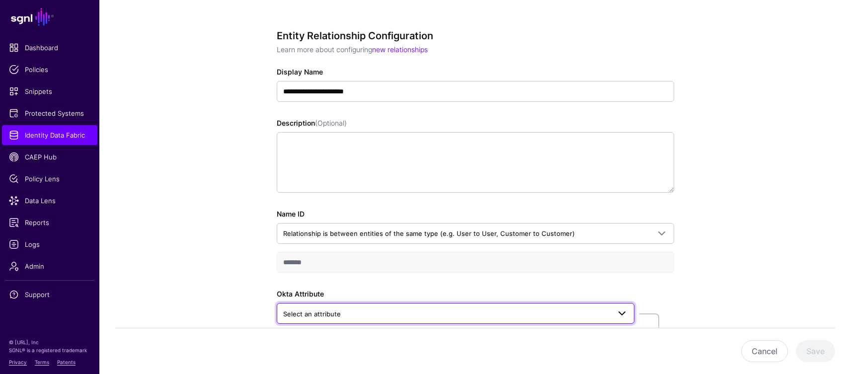
click at [317, 321] on link "Select an attribute" at bounding box center [456, 313] width 358 height 21
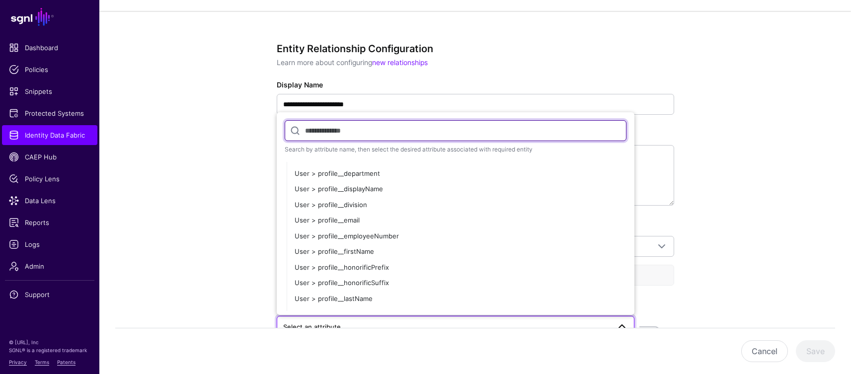
scroll to position [348, 0]
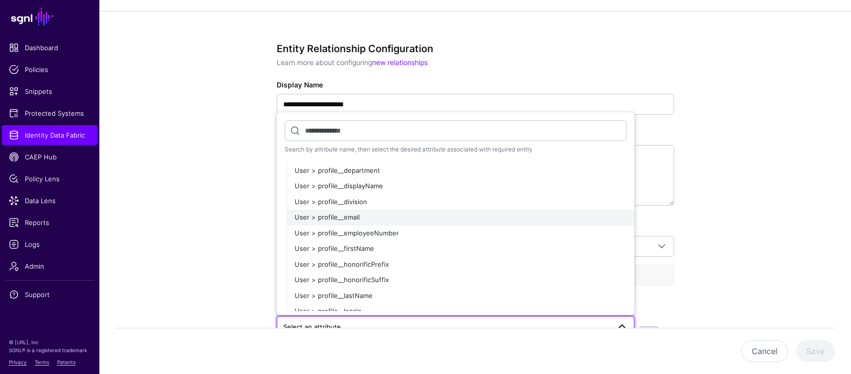
click at [343, 217] on span "User > profile__email" at bounding box center [327, 217] width 65 height 8
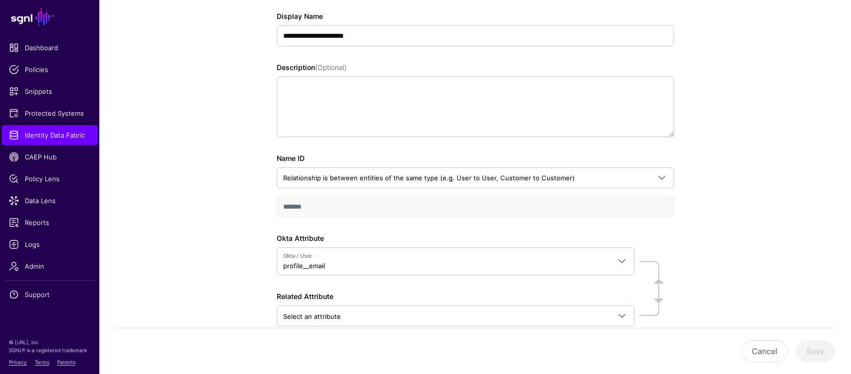
scroll to position [186, 0]
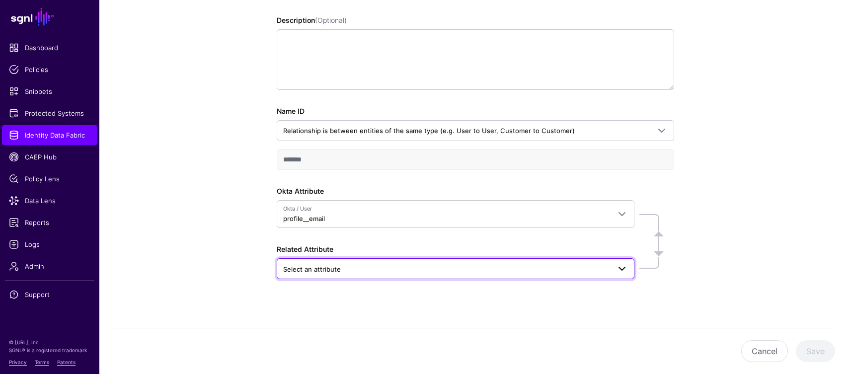
click at [294, 271] on span "Select an attribute" at bounding box center [312, 269] width 58 height 8
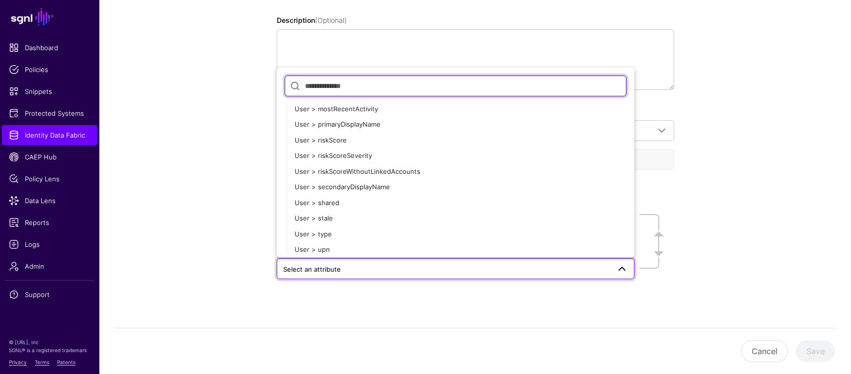
scroll to position [2260, 0]
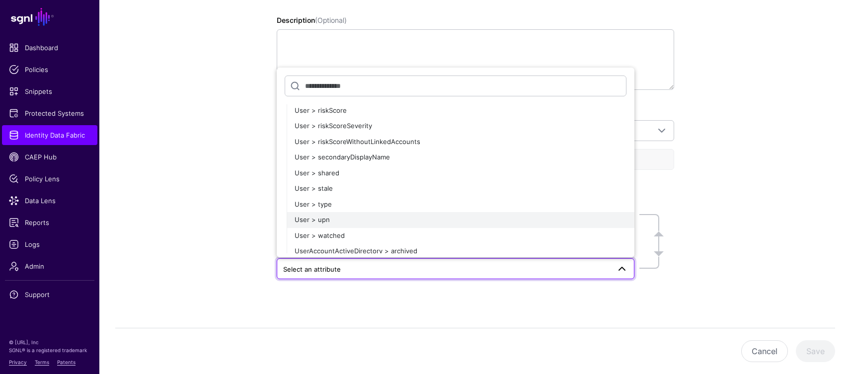
click at [329, 217] on div "User > upn" at bounding box center [461, 220] width 332 height 10
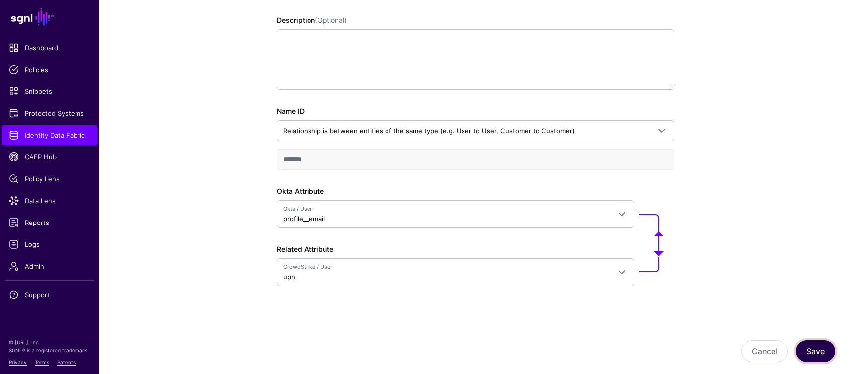
click at [822, 354] on button "Save" at bounding box center [815, 351] width 39 height 22
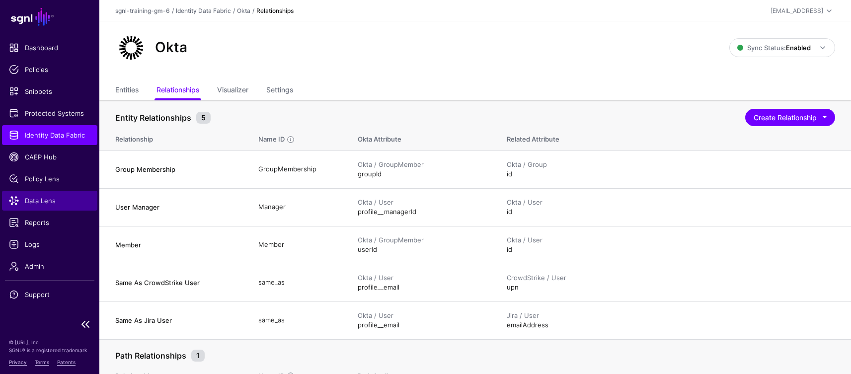
click at [34, 196] on span "Data Lens" at bounding box center [50, 201] width 82 height 10
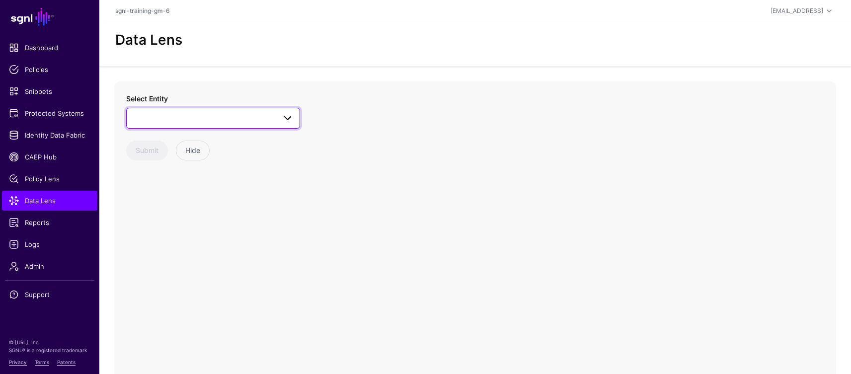
click at [181, 120] on span at bounding box center [213, 118] width 161 height 12
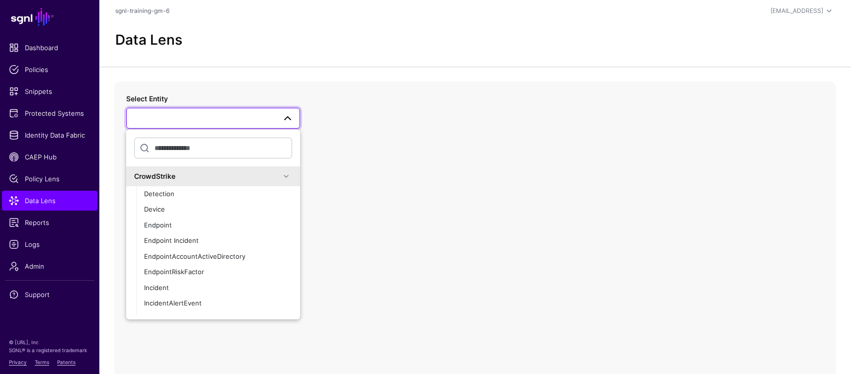
click at [280, 174] on span at bounding box center [286, 176] width 12 height 12
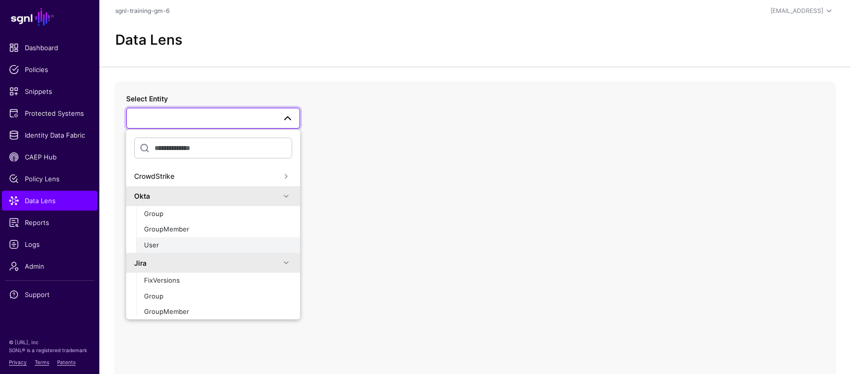
click at [159, 246] on div "User" at bounding box center [218, 246] width 148 height 10
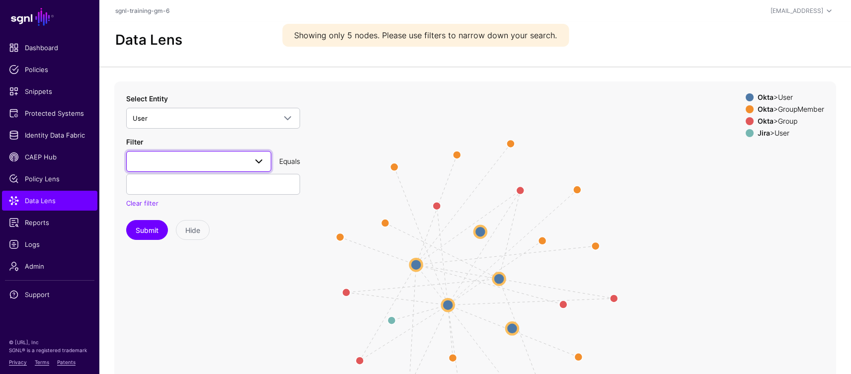
click at [178, 167] on link at bounding box center [198, 161] width 145 height 21
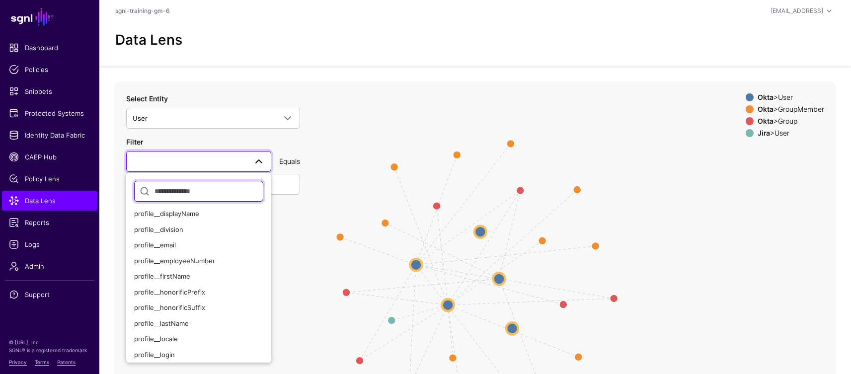
scroll to position [207, 0]
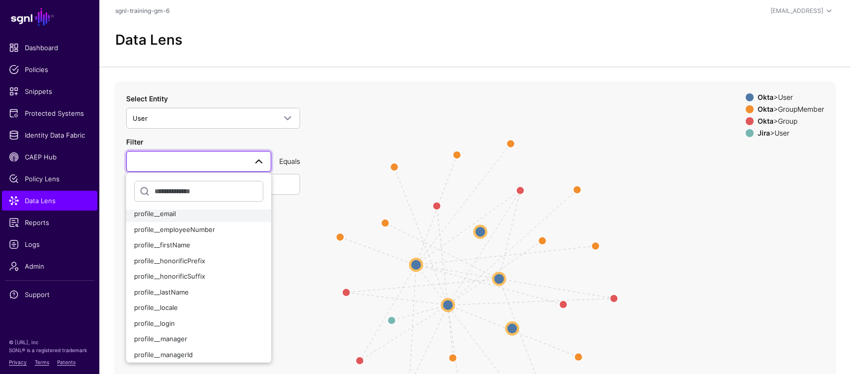
click at [165, 216] on span "profile__email" at bounding box center [155, 214] width 42 height 8
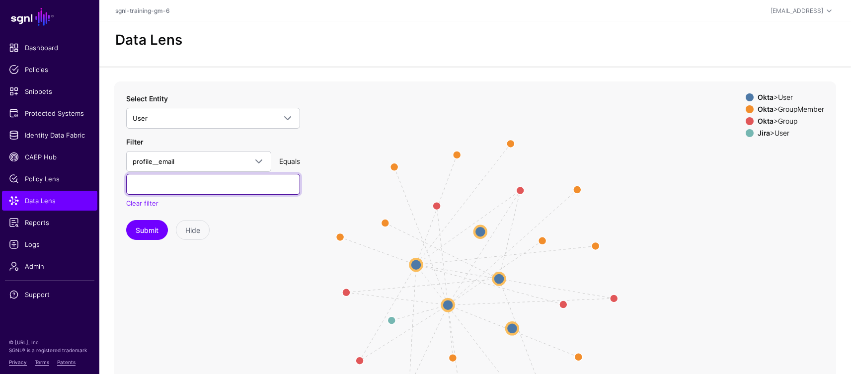
click at [211, 189] on input "text" at bounding box center [213, 184] width 174 height 21
paste input "**********"
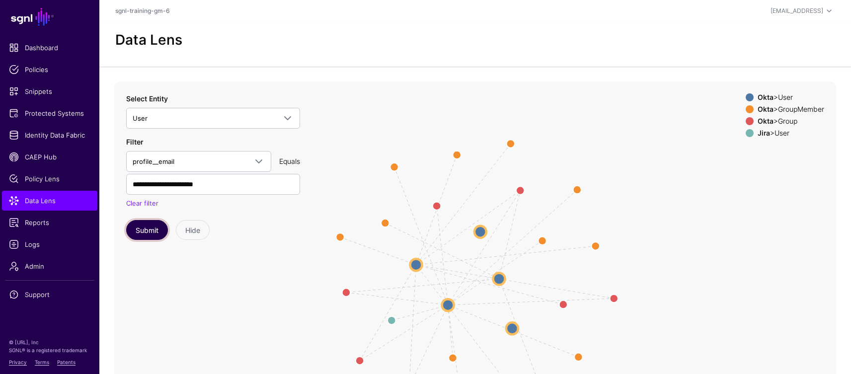
click at [147, 227] on button "Submit" at bounding box center [147, 230] width 42 height 20
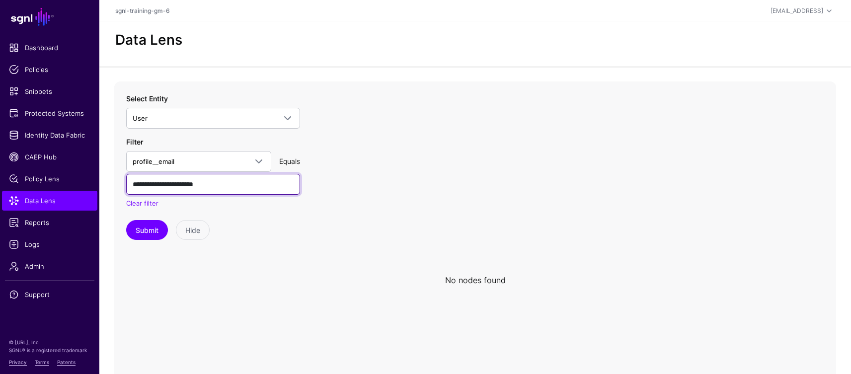
click at [234, 190] on input "**********" at bounding box center [213, 184] width 174 height 21
click at [126, 220] on button "Submit" at bounding box center [147, 230] width 42 height 20
click at [178, 185] on input "**********" at bounding box center [213, 184] width 174 height 21
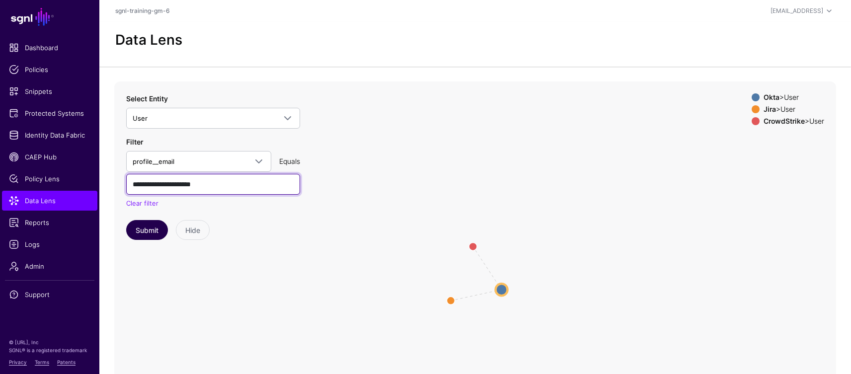
type input "**********"
click at [144, 225] on button "Submit" at bounding box center [147, 230] width 42 height 20
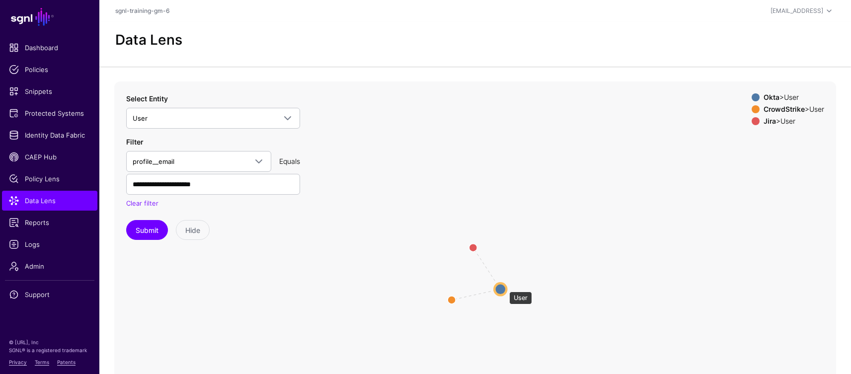
click at [504, 287] on circle at bounding box center [501, 289] width 12 height 12
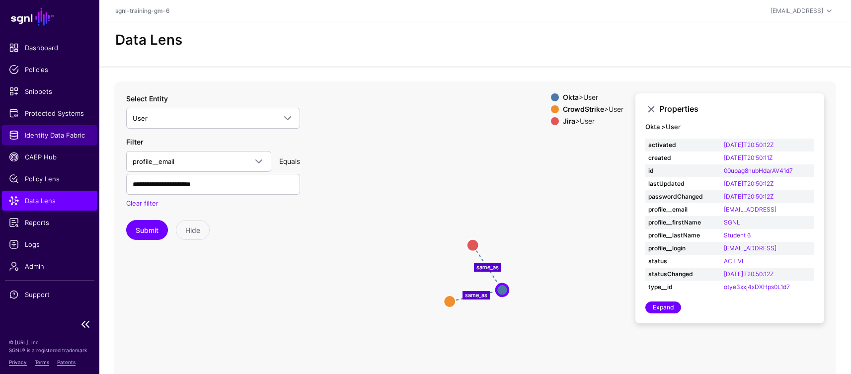
click at [59, 140] on link "Identity Data Fabric" at bounding box center [49, 135] width 95 height 20
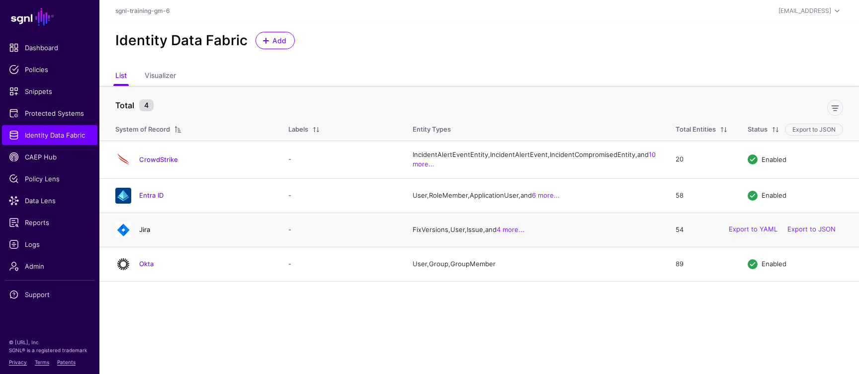
click at [145, 234] on link "Jira" at bounding box center [144, 230] width 11 height 8
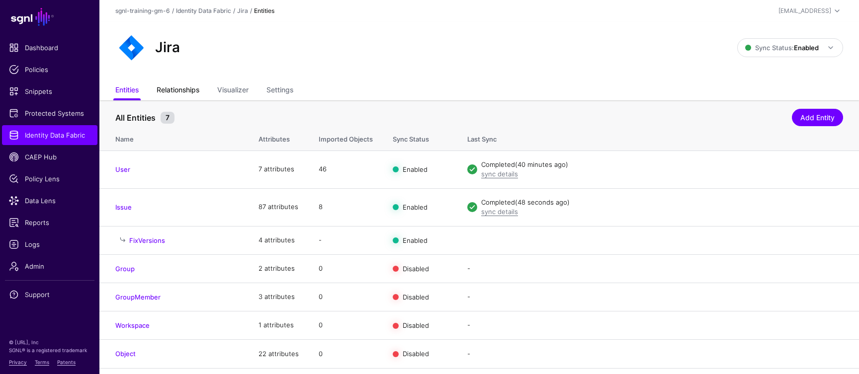
click at [169, 94] on link "Relationships" at bounding box center [178, 91] width 43 height 19
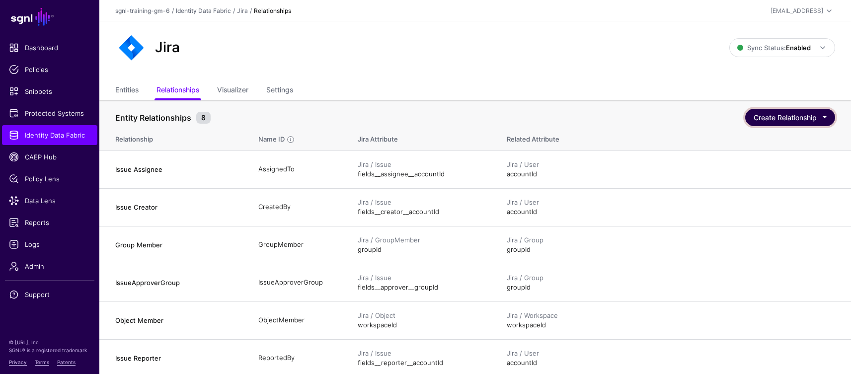
click at [798, 118] on button "Create Relationship" at bounding box center [791, 117] width 90 height 17
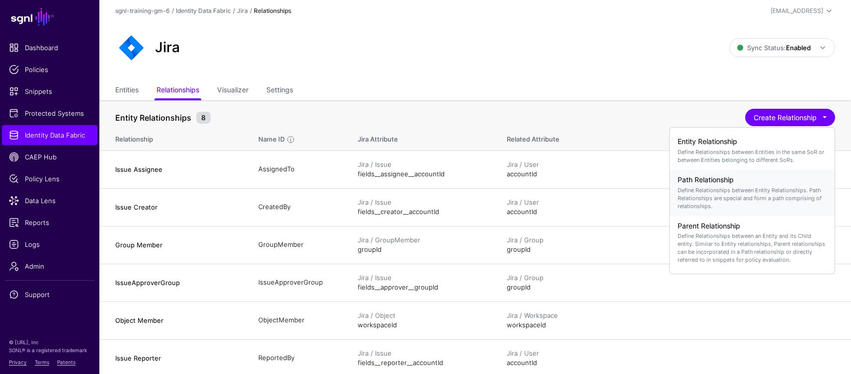
click at [725, 185] on div "Path Relationship Define Relationships between Entity Relationships. Path Relat…" at bounding box center [752, 193] width 149 height 42
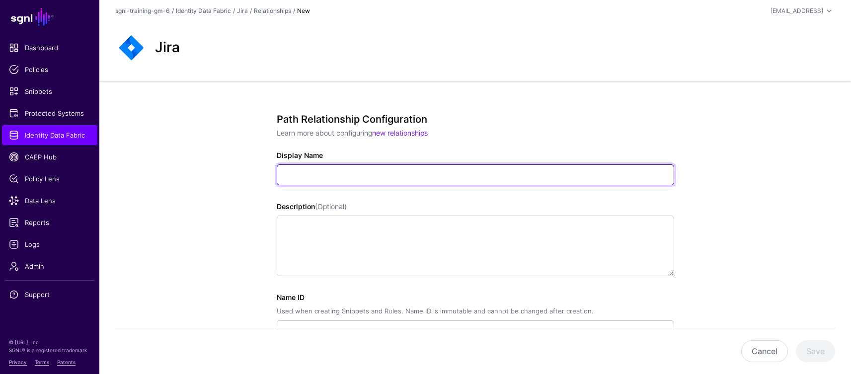
click at [317, 175] on input "Display Name" at bounding box center [476, 175] width 398 height 21
paste input "**********"
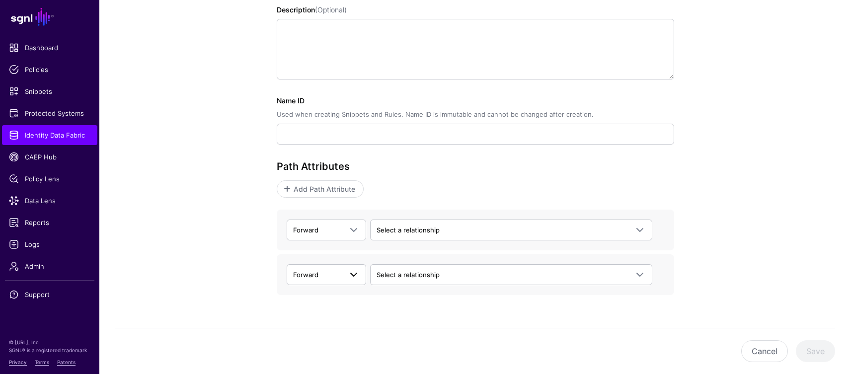
scroll to position [219, 0]
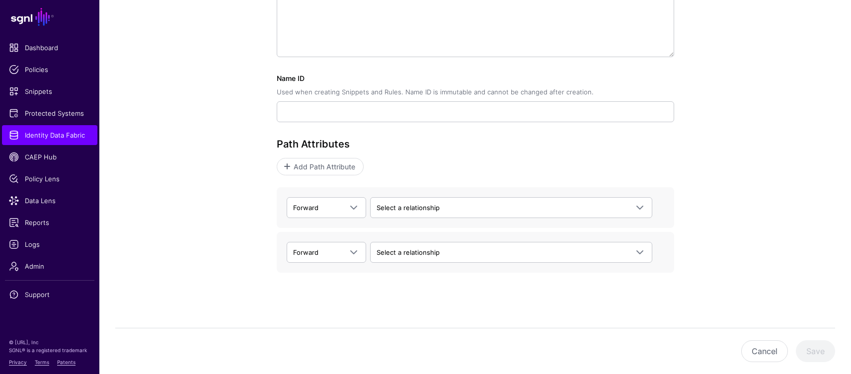
type input "**********"
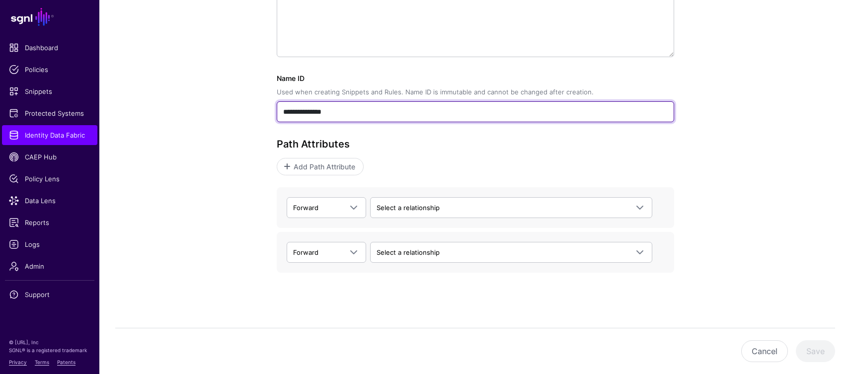
click at [341, 107] on input "**********" at bounding box center [476, 111] width 398 height 21
click at [312, 108] on input "**********" at bounding box center [476, 111] width 398 height 21
paste input "text"
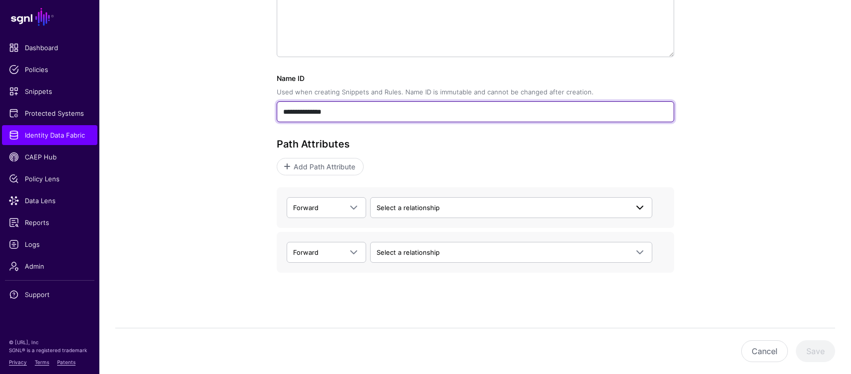
type input "**********"
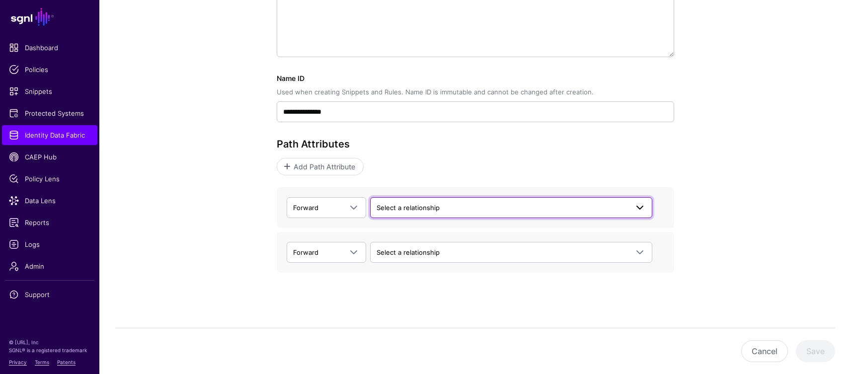
click at [442, 210] on span "Select a relationship" at bounding box center [502, 207] width 251 height 11
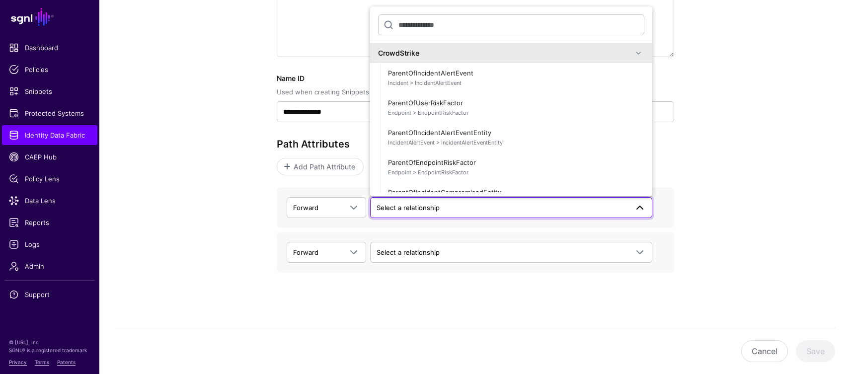
click at [634, 53] on span at bounding box center [639, 53] width 12 height 12
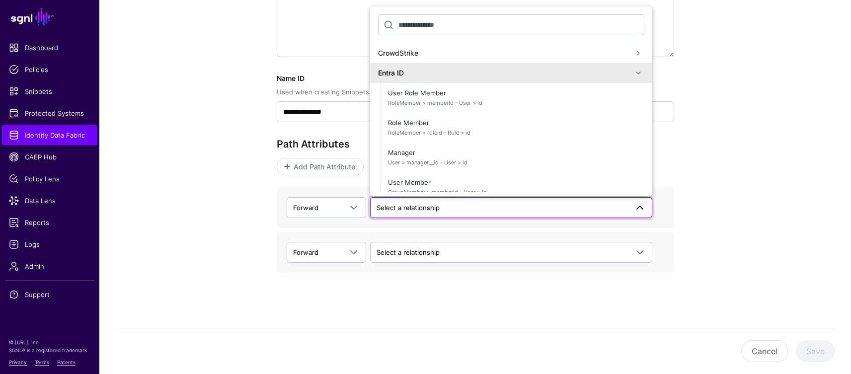
click at [633, 72] on span at bounding box center [639, 73] width 12 height 12
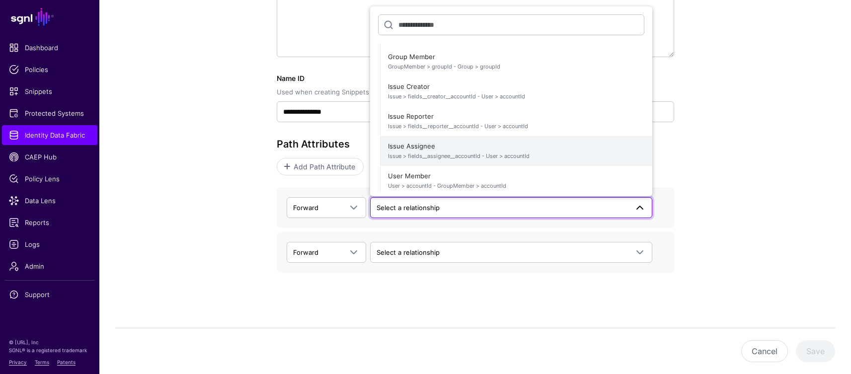
scroll to position [199, 0]
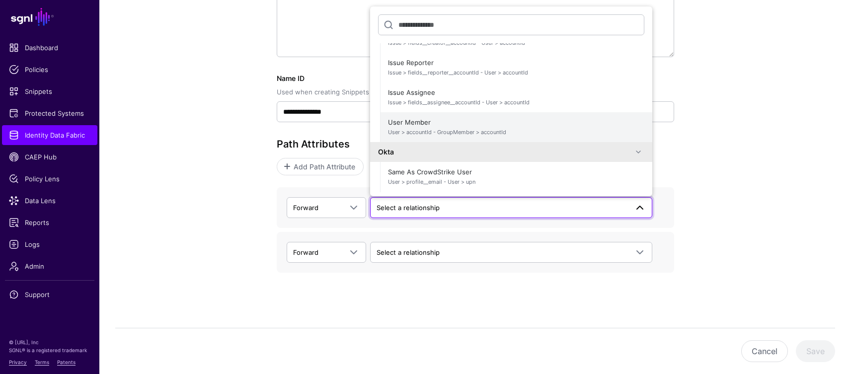
click at [468, 131] on span "User > accountId - GroupMember > accountId" at bounding box center [516, 132] width 256 height 8
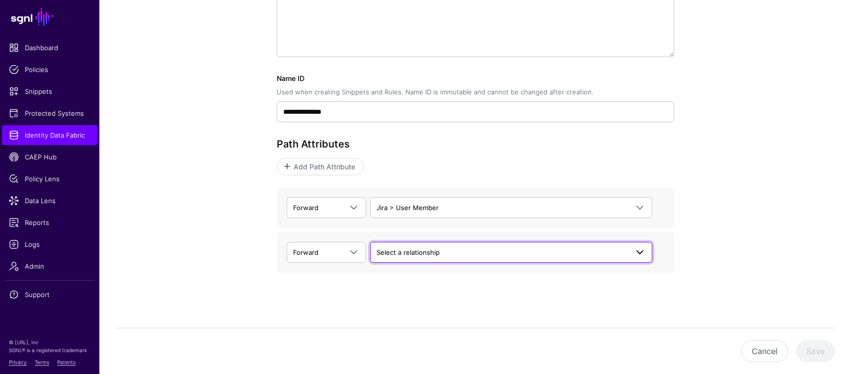
click at [391, 257] on span "Select a relationship" at bounding box center [502, 252] width 251 height 11
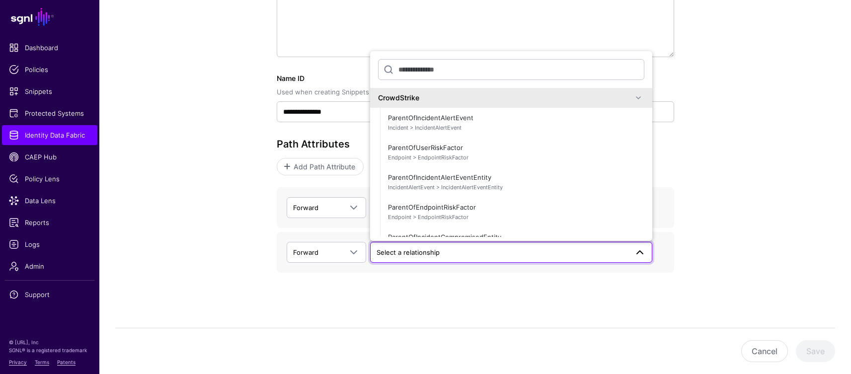
click at [480, 94] on div "CrowdStrike" at bounding box center [505, 97] width 254 height 10
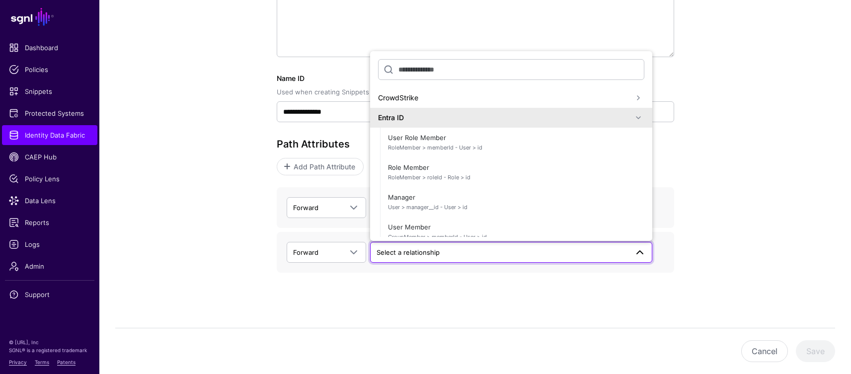
click at [519, 119] on div "Entra ID" at bounding box center [505, 117] width 254 height 10
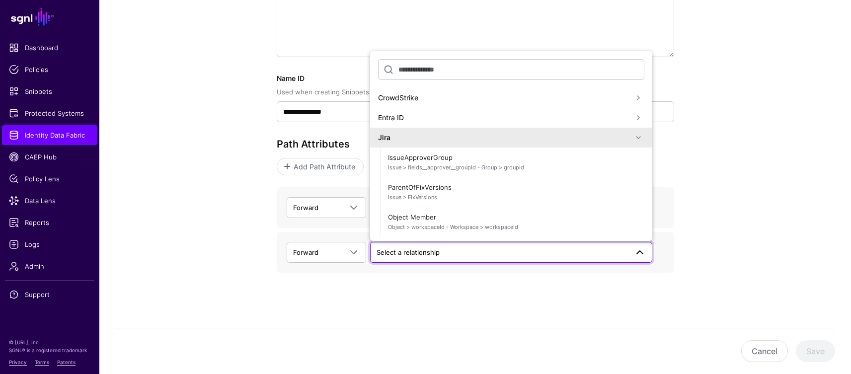
click at [518, 140] on div "Jira" at bounding box center [505, 137] width 254 height 10
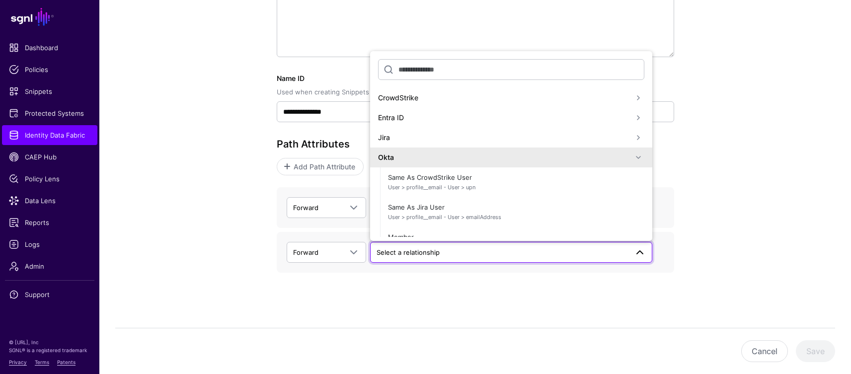
click at [425, 132] on div "Jira" at bounding box center [505, 137] width 254 height 10
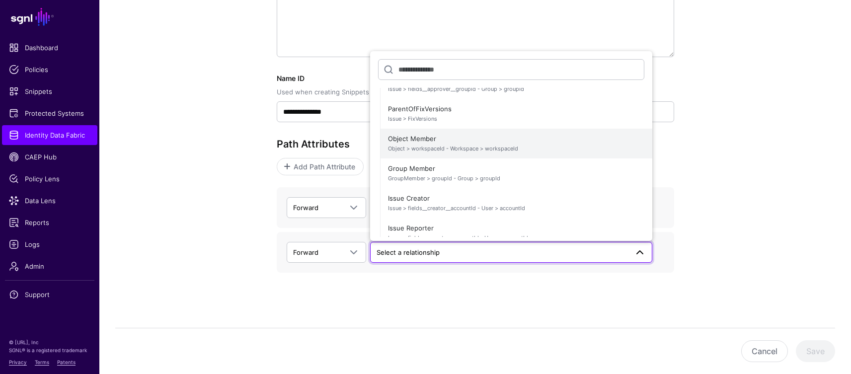
scroll to position [81, 0]
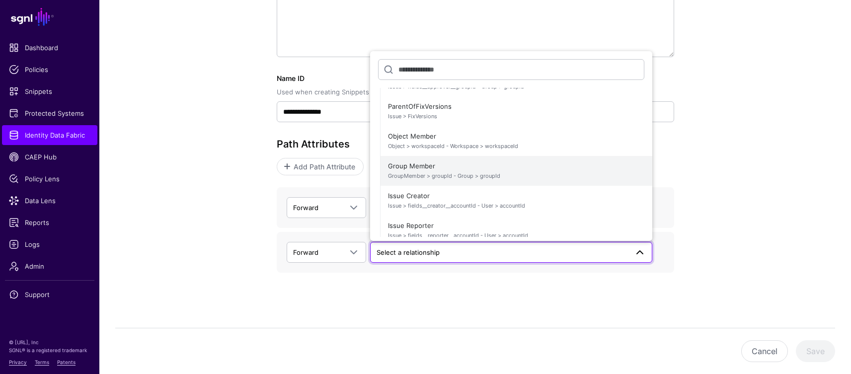
click at [428, 169] on span "Group Member GroupMember > groupId - Group > groupId" at bounding box center [516, 171] width 256 height 24
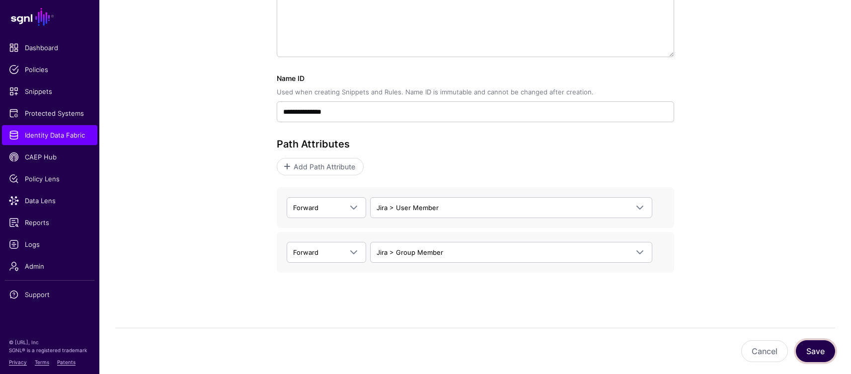
click at [815, 348] on button "Save" at bounding box center [815, 351] width 39 height 22
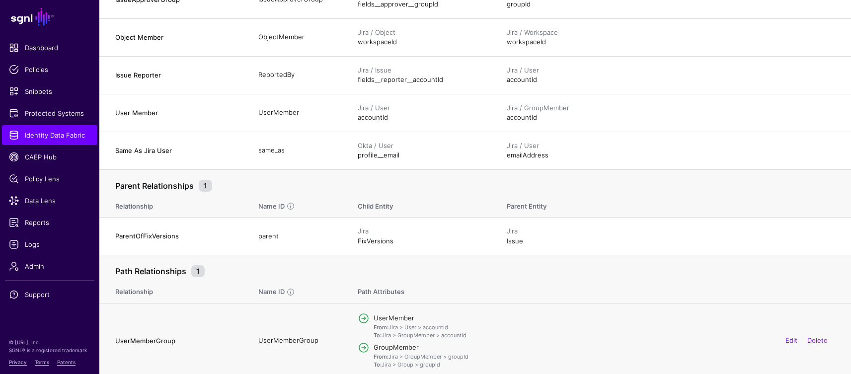
scroll to position [288, 0]
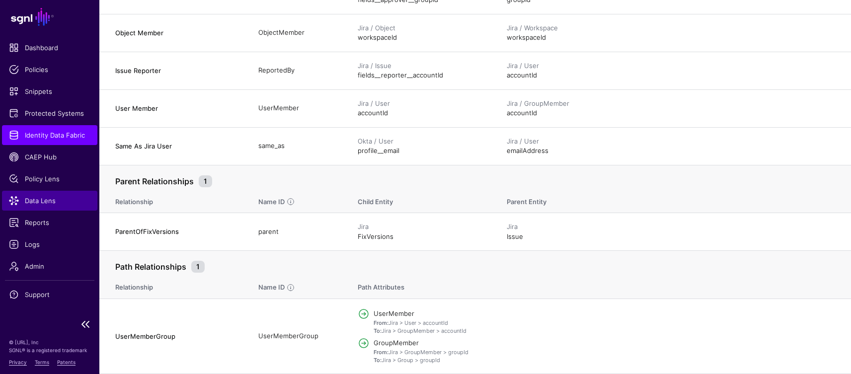
click at [49, 199] on span "Data Lens" at bounding box center [50, 201] width 82 height 10
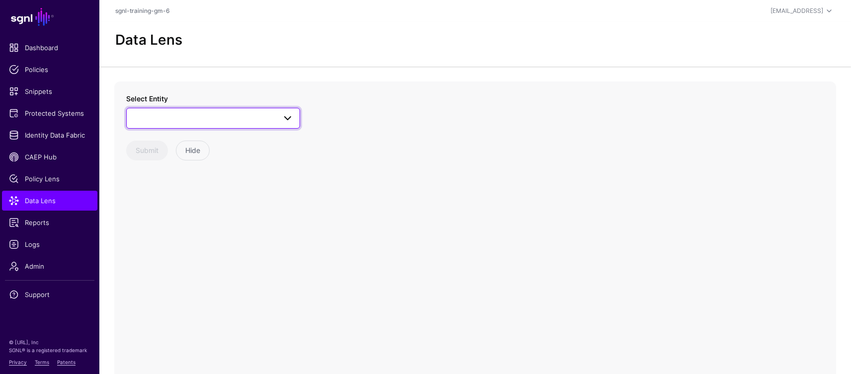
click at [167, 127] on link at bounding box center [213, 118] width 174 height 21
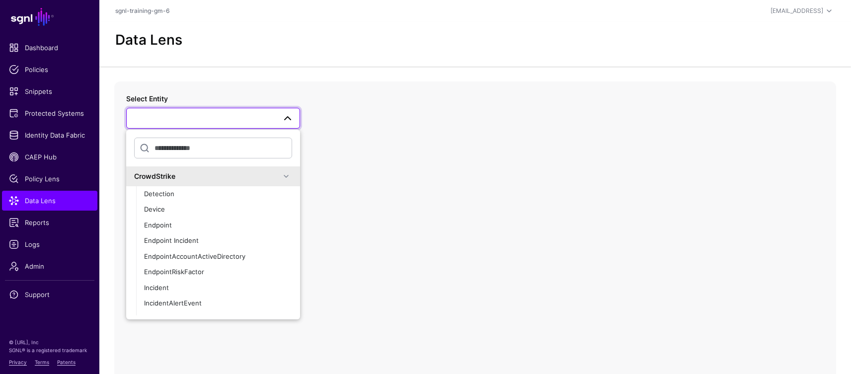
click at [280, 177] on span at bounding box center [286, 176] width 12 height 12
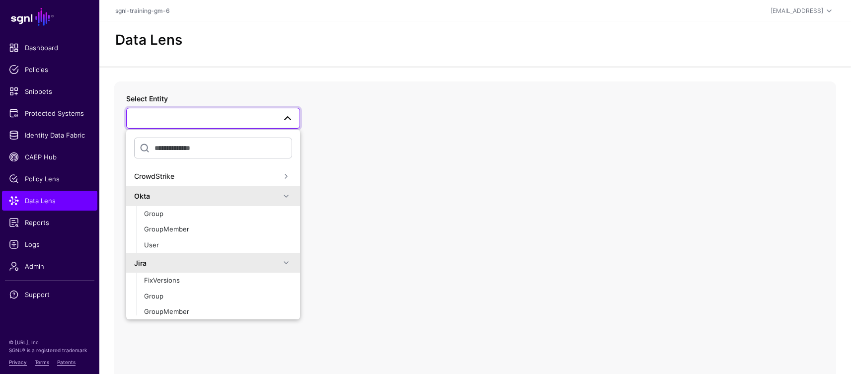
click at [282, 195] on span at bounding box center [286, 196] width 12 height 12
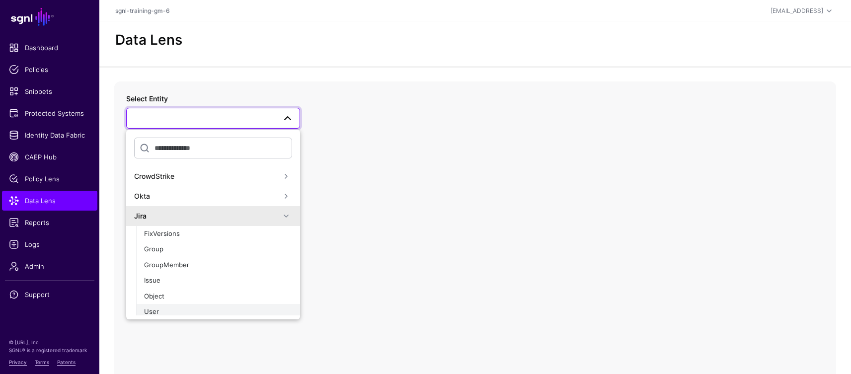
click at [178, 310] on div "User" at bounding box center [218, 312] width 148 height 10
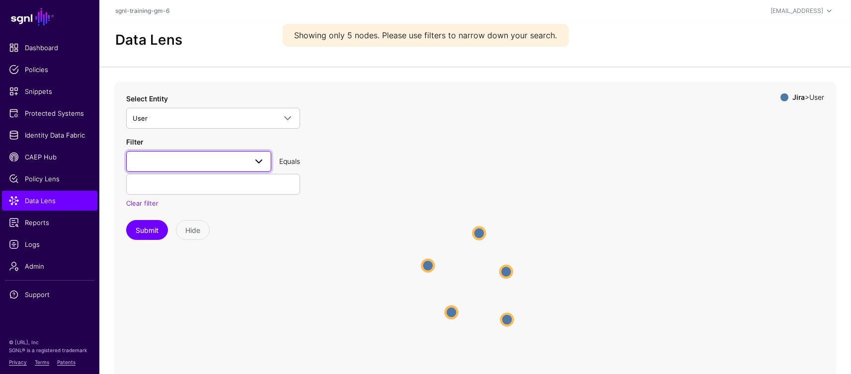
click at [150, 161] on span at bounding box center [199, 162] width 132 height 12
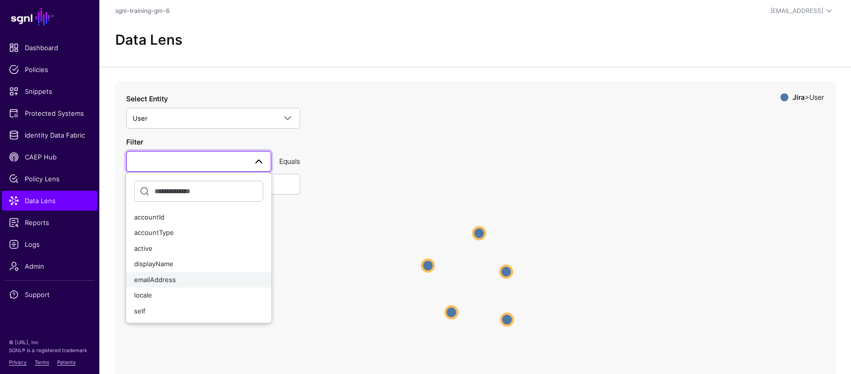
click at [169, 276] on span "emailAddress" at bounding box center [155, 280] width 42 height 8
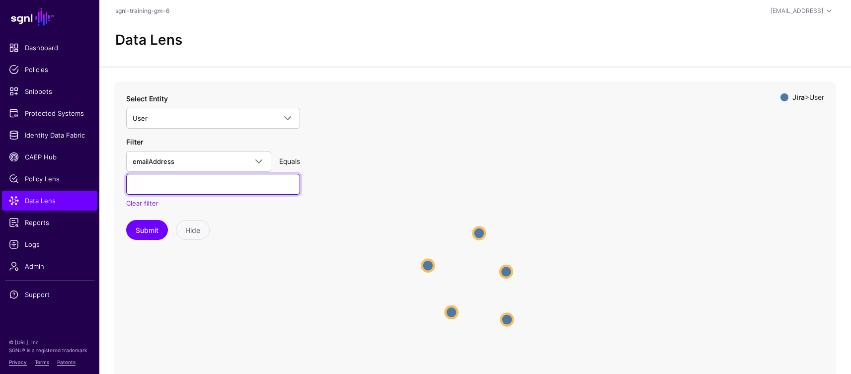
click at [188, 186] on input "text" at bounding box center [213, 184] width 174 height 21
type input "**********"
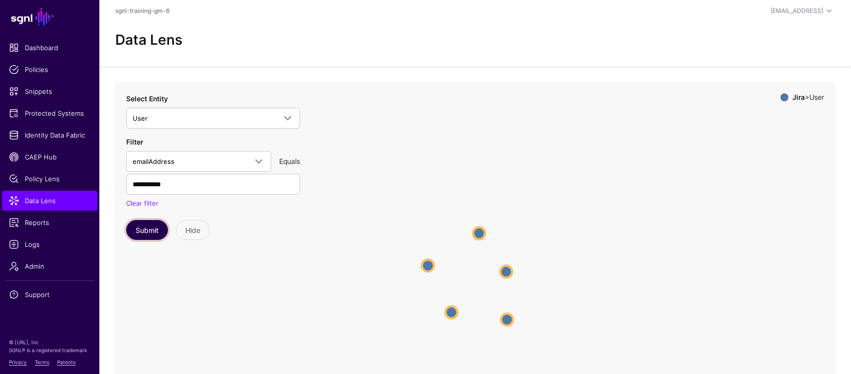
click at [147, 232] on button "Submit" at bounding box center [147, 230] width 42 height 20
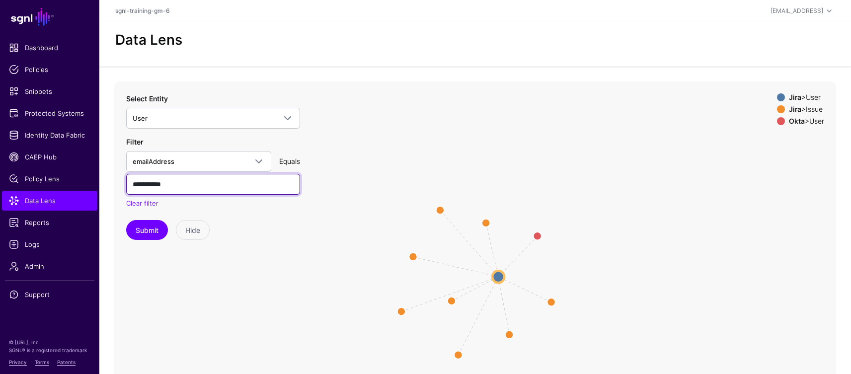
scroll to position [4, 0]
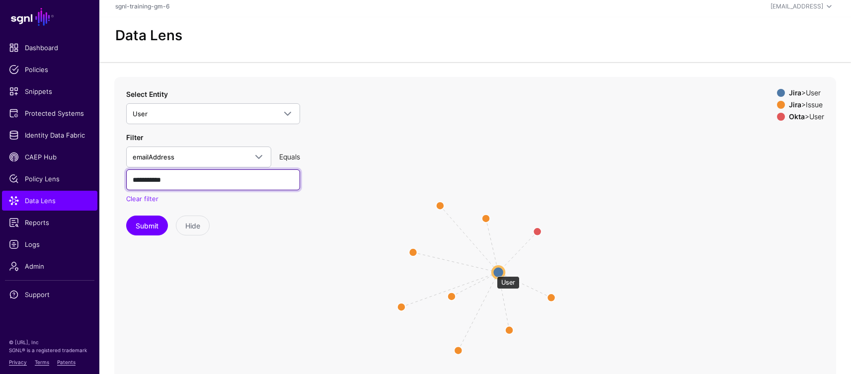
drag, startPoint x: 147, startPoint y: 232, endPoint x: 492, endPoint y: 271, distance: 347.2
click at [492, 271] on div "**********" at bounding box center [475, 276] width 722 height 398
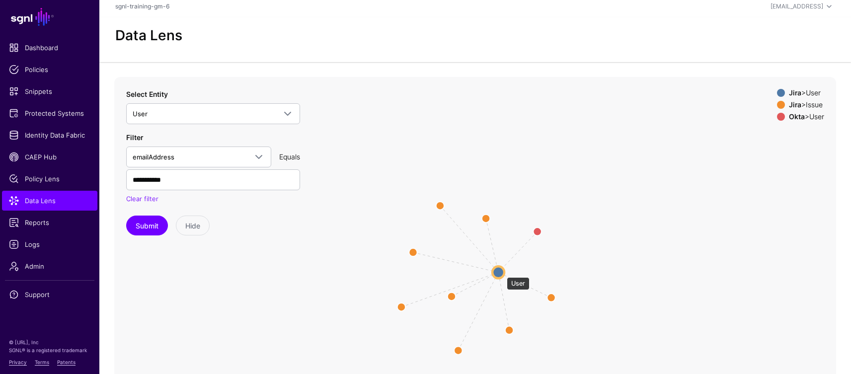
click at [502, 272] on circle at bounding box center [499, 272] width 12 height 12
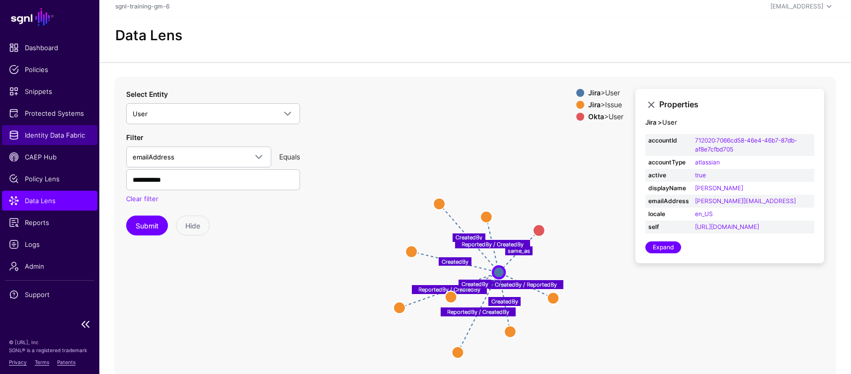
click at [36, 138] on span "Identity Data Fabric" at bounding box center [50, 135] width 82 height 10
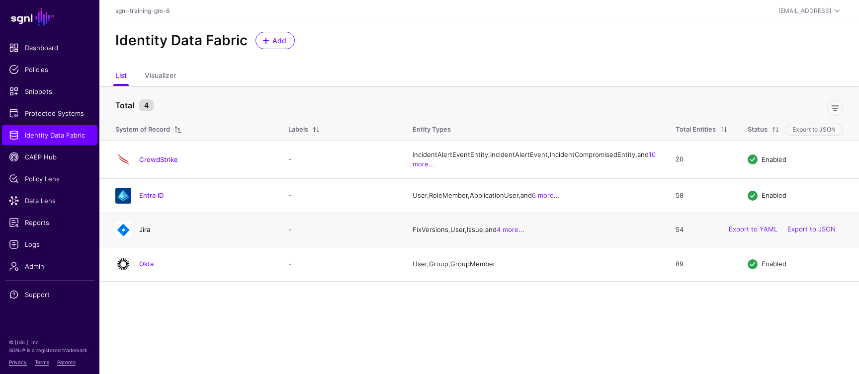
click at [147, 234] on link "Jira" at bounding box center [144, 230] width 11 height 8
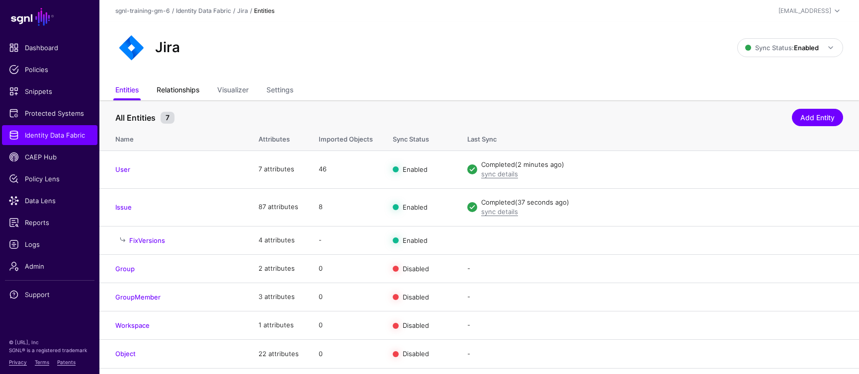
click at [185, 96] on link "Relationships" at bounding box center [178, 91] width 43 height 19
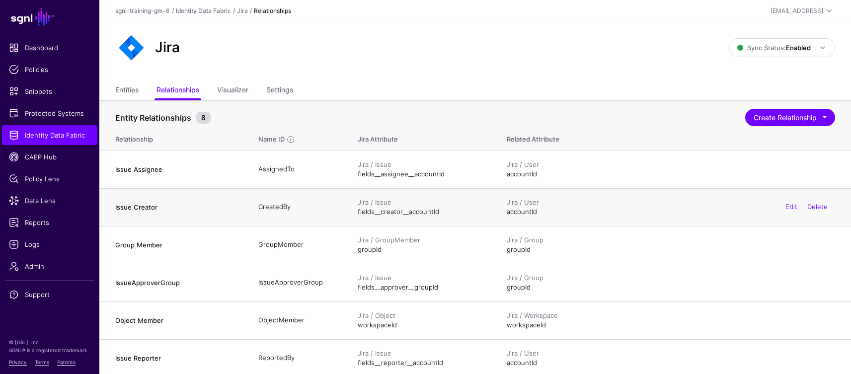
scroll to position [2, 0]
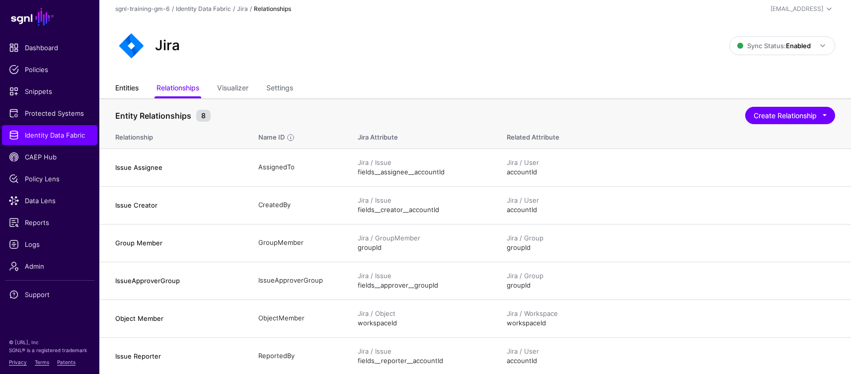
click at [122, 86] on link "Entities" at bounding box center [126, 89] width 23 height 19
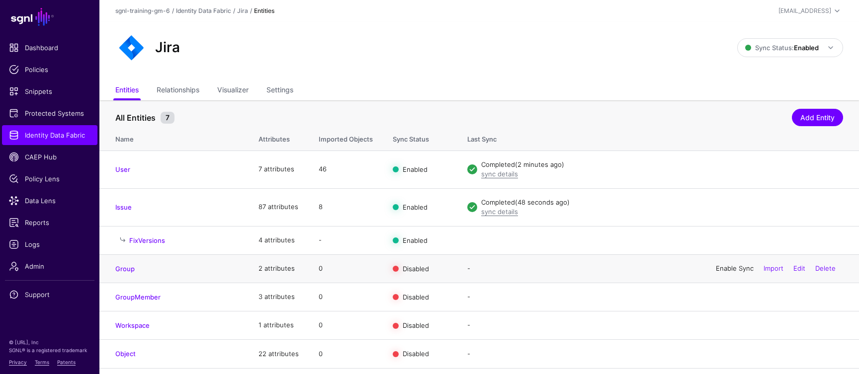
click at [730, 268] on link "Enable Sync" at bounding box center [735, 268] width 38 height 8
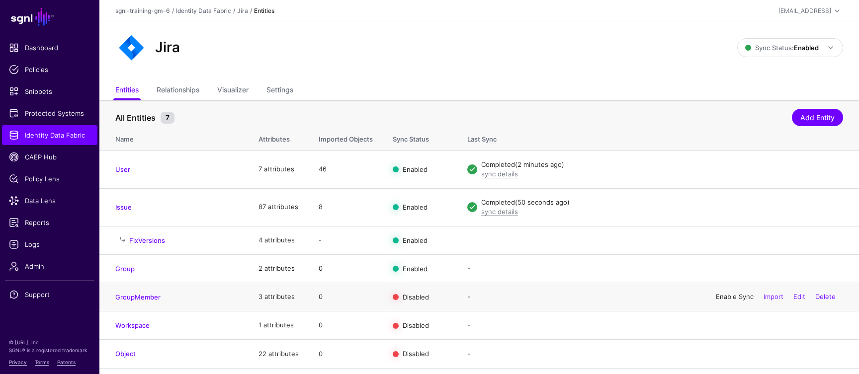
click at [720, 297] on link "Enable Sync" at bounding box center [735, 297] width 38 height 8
click at [724, 326] on link "Enable Sync" at bounding box center [735, 325] width 38 height 8
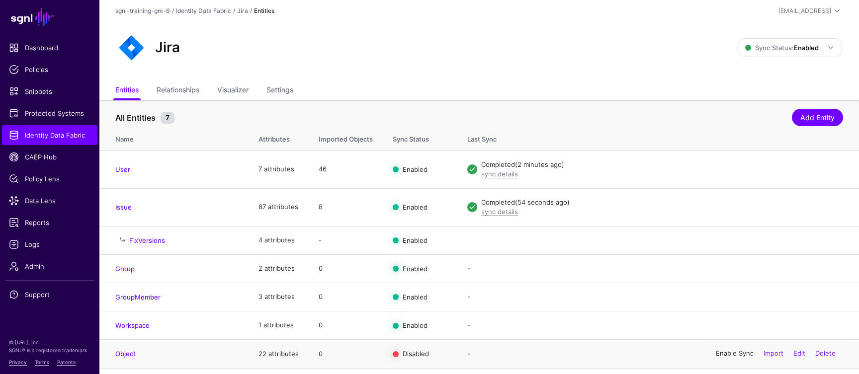
click at [723, 353] on link "Enable Sync" at bounding box center [735, 354] width 38 height 8
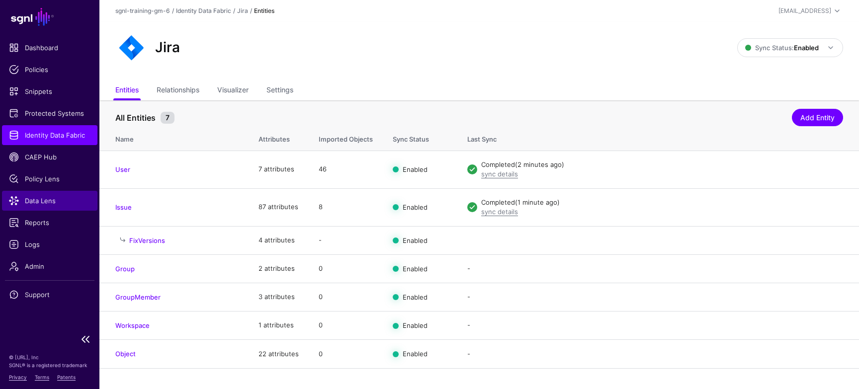
click at [26, 202] on span "Data Lens" at bounding box center [50, 201] width 82 height 10
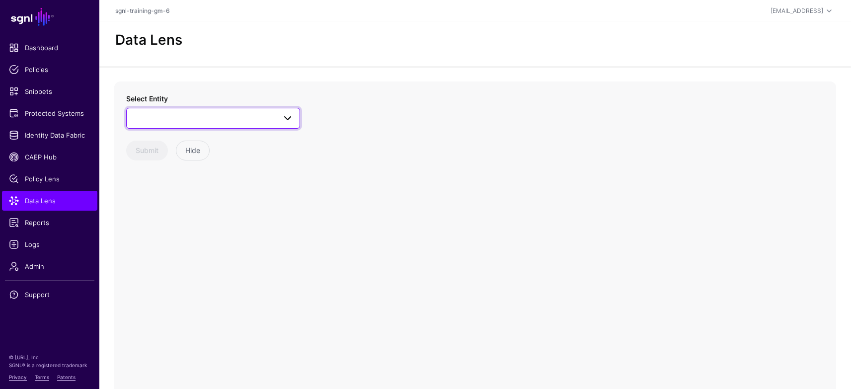
click at [186, 121] on span at bounding box center [213, 118] width 161 height 12
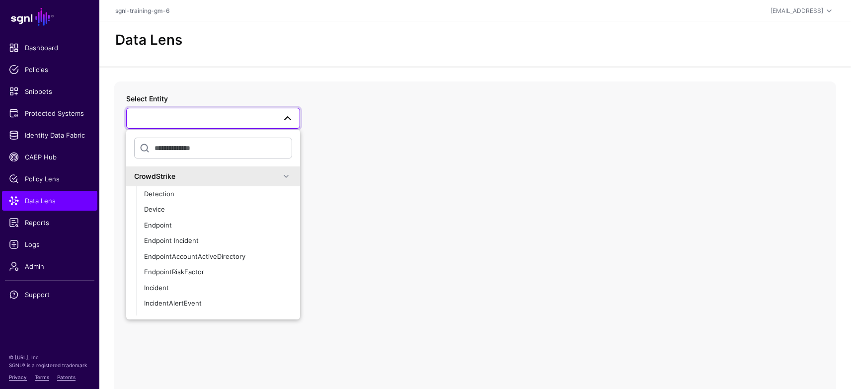
click at [282, 173] on span at bounding box center [286, 176] width 12 height 12
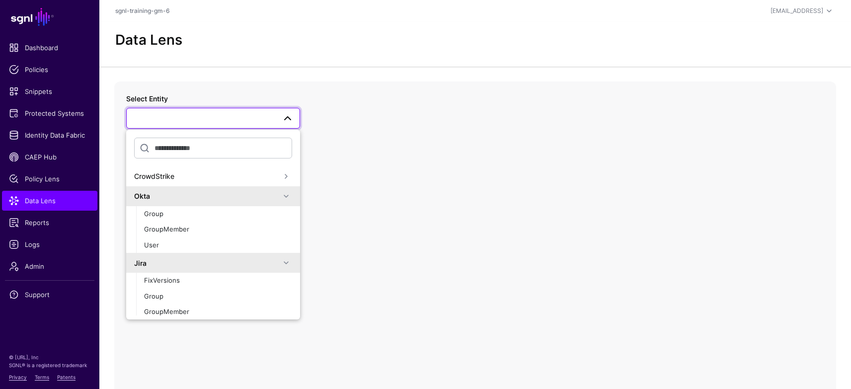
click at [280, 175] on span at bounding box center [286, 176] width 12 height 12
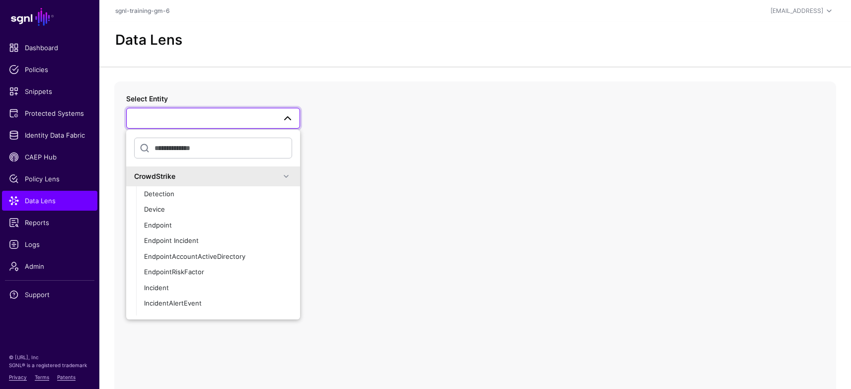
click at [280, 175] on span at bounding box center [286, 176] width 12 height 12
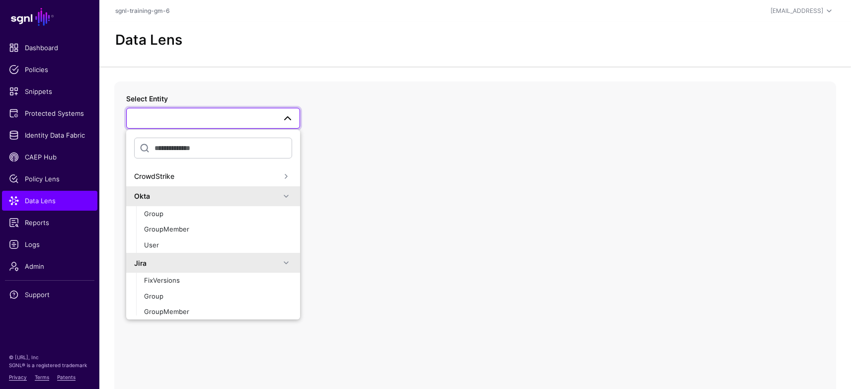
click at [283, 195] on span at bounding box center [286, 196] width 12 height 12
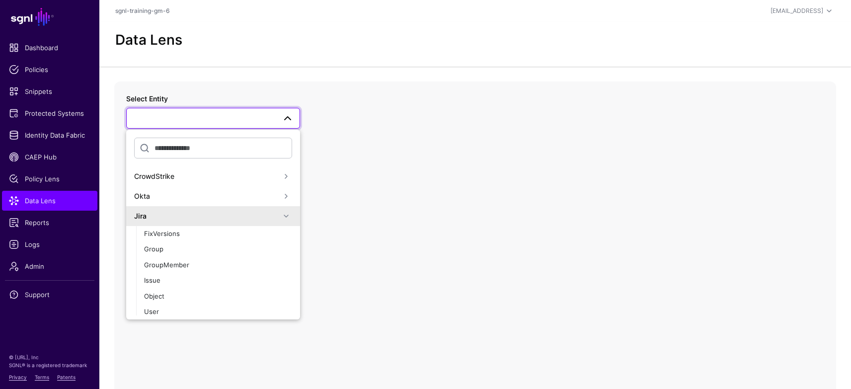
click at [179, 317] on div "CrowdStrike Okta Jira FixVersions Group GroupMember Issue Object User Workspace…" at bounding box center [213, 225] width 174 height 190
click at [179, 312] on div "User" at bounding box center [218, 312] width 148 height 10
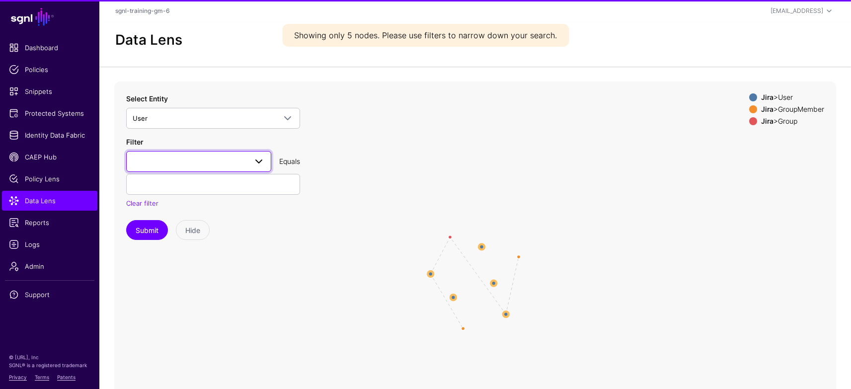
click at [172, 154] on link at bounding box center [198, 161] width 145 height 21
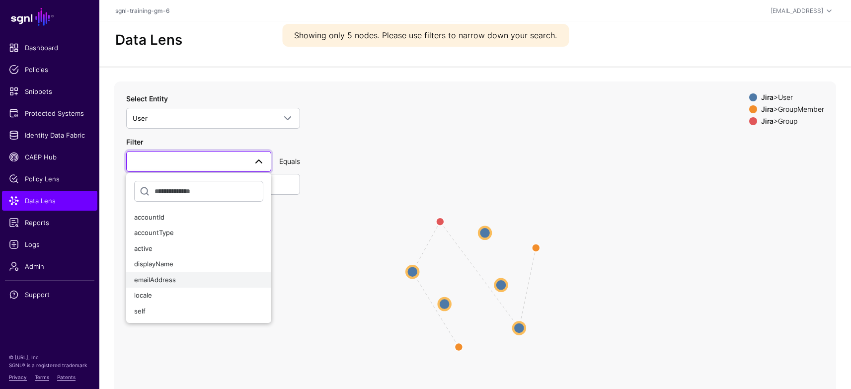
click at [181, 282] on div "emailAddress" at bounding box center [198, 280] width 129 height 10
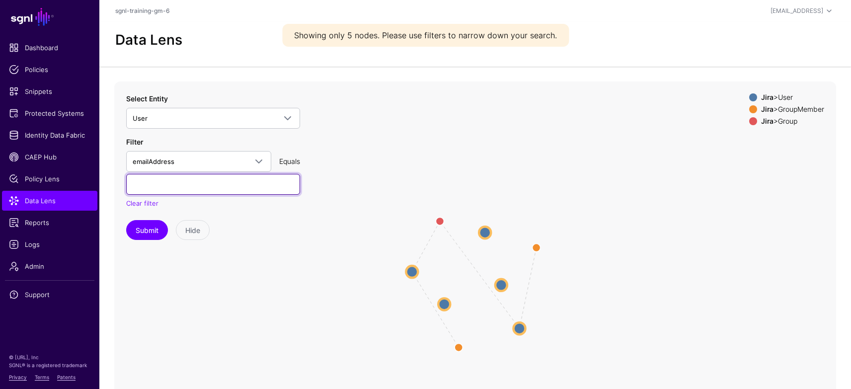
click at [184, 188] on input "text" at bounding box center [213, 184] width 174 height 21
type input "**********"
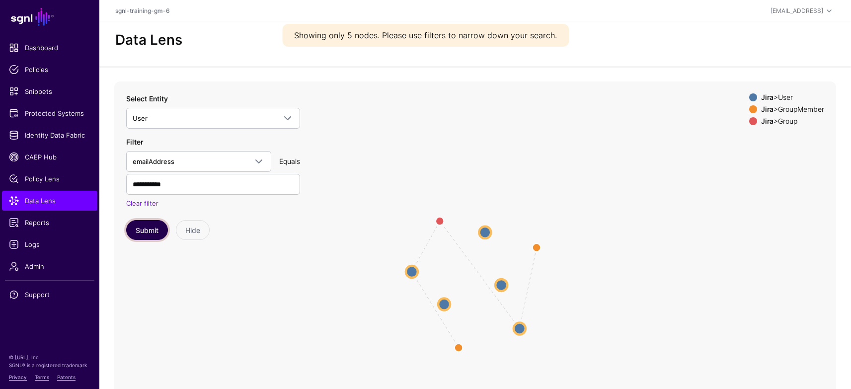
click at [140, 235] on button "Submit" at bounding box center [147, 230] width 42 height 20
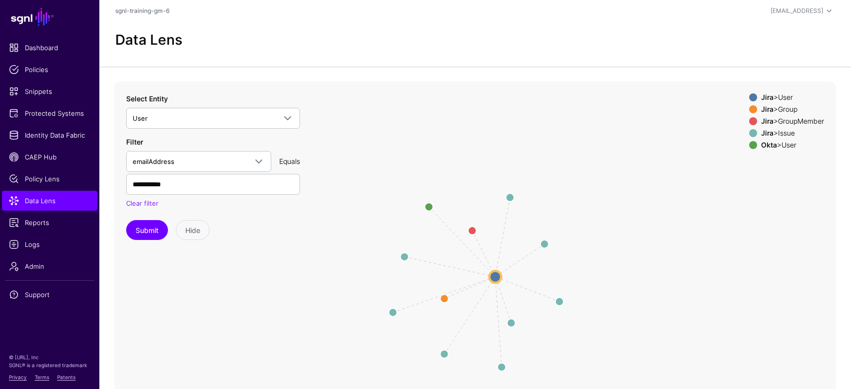
click at [779, 120] on div "Jira > GroupMember" at bounding box center [792, 121] width 67 height 8
click at [779, 130] on div "Jira > Issue" at bounding box center [792, 133] width 67 height 8
click at [778, 140] on div "Jira > User Jira > Group Jira > GroupMember Jira > Issue Okta > User" at bounding box center [787, 123] width 75 height 60
click at [777, 147] on div "Okta > User" at bounding box center [792, 145] width 67 height 8
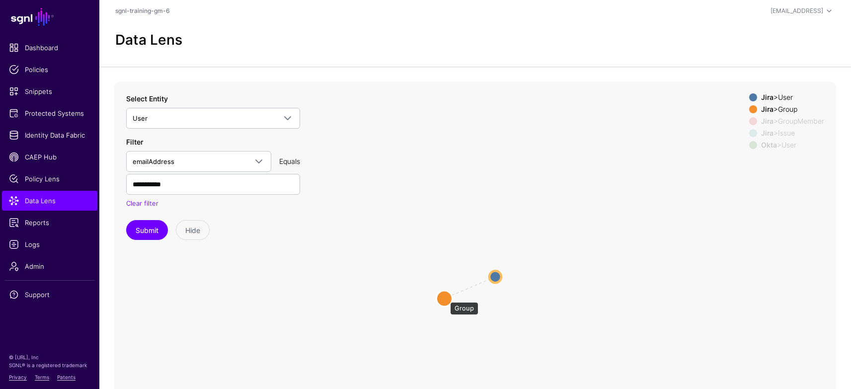
click at [445, 297] on circle at bounding box center [444, 299] width 16 height 16
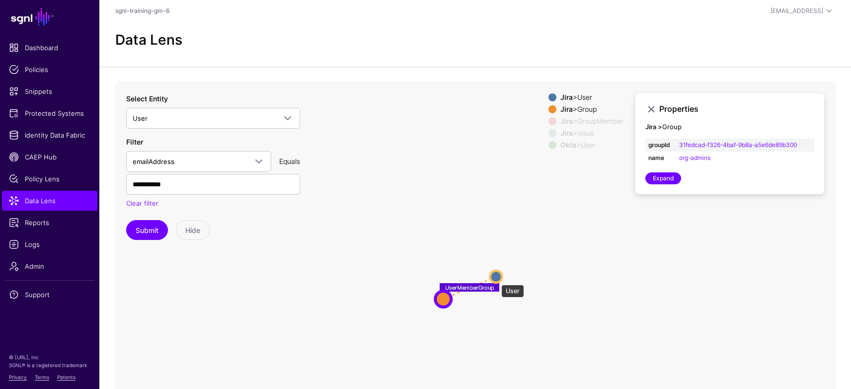
click at [497, 280] on circle at bounding box center [496, 277] width 12 height 12
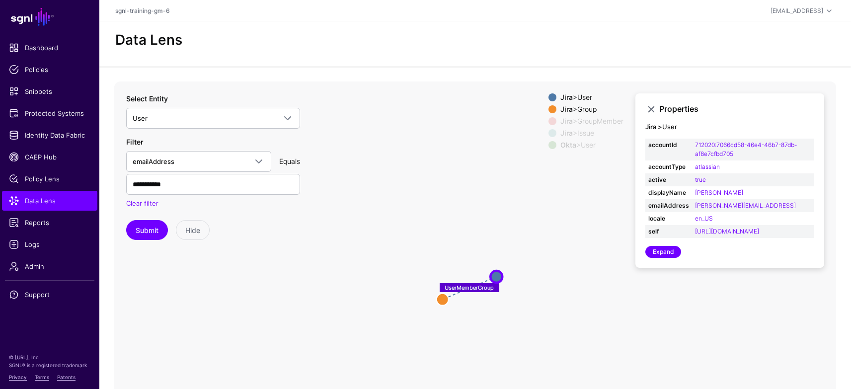
click at [585, 121] on div "Jira > GroupMember" at bounding box center [592, 121] width 67 height 8
